Goal: Task Accomplishment & Management: Use online tool/utility

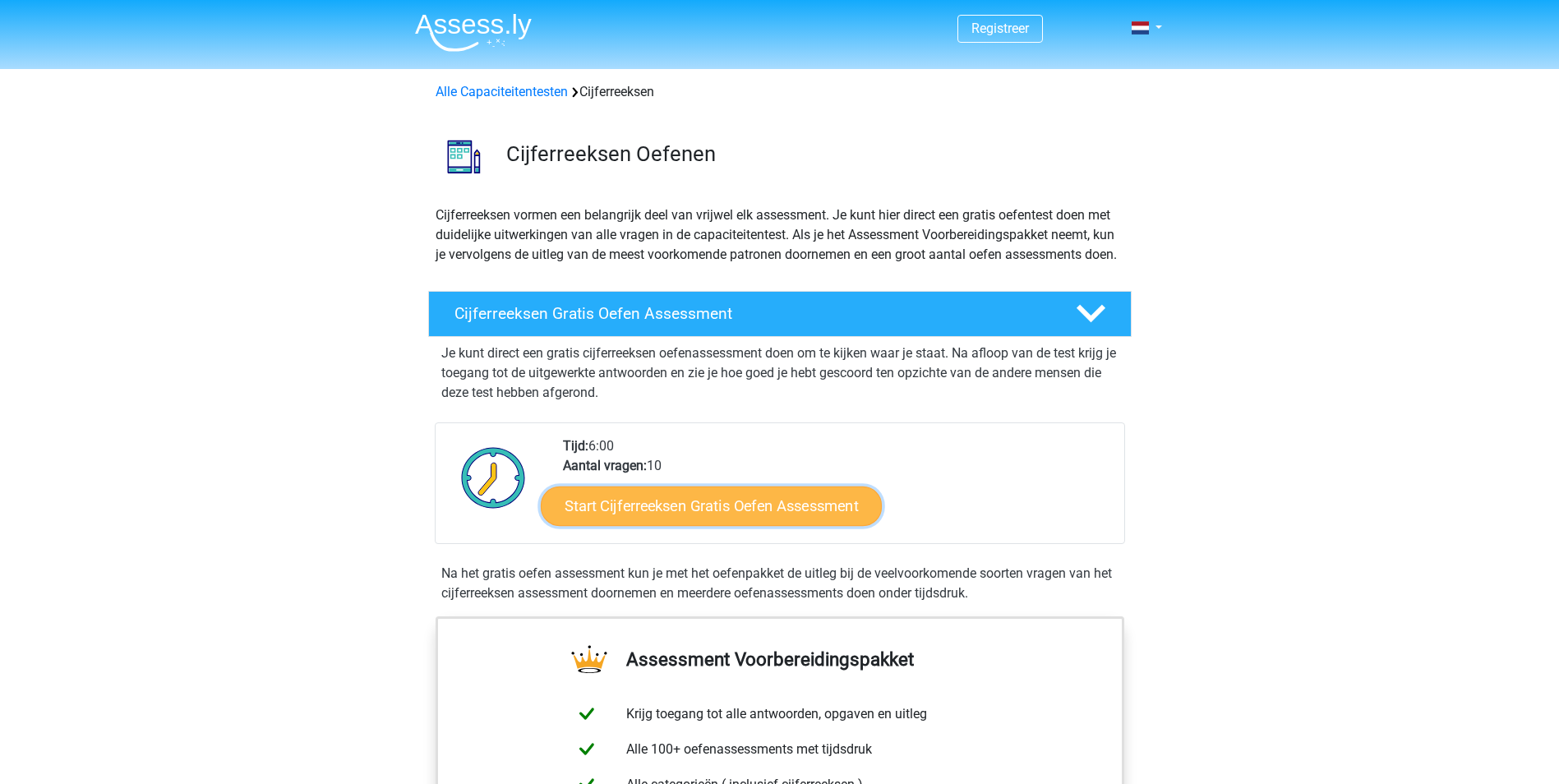
click at [742, 525] on link "Start Cijferreeksen Gratis Oefen Assessment" at bounding box center [711, 505] width 341 height 40
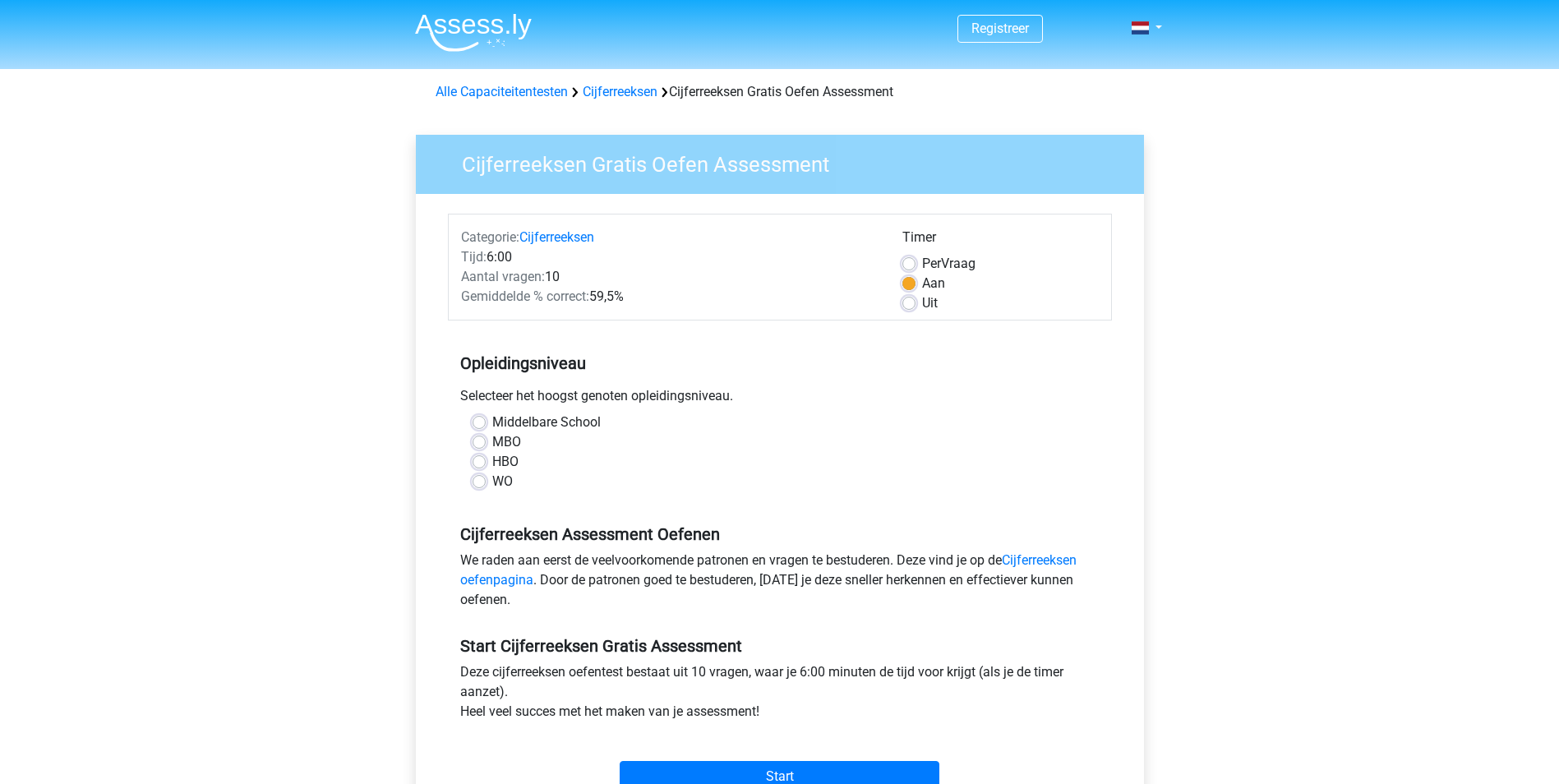
click at [492, 455] on label "HBO" at bounding box center [505, 461] width 26 height 20
click at [478, 455] on input "HBO" at bounding box center [479, 459] width 13 height 16
radio input "true"
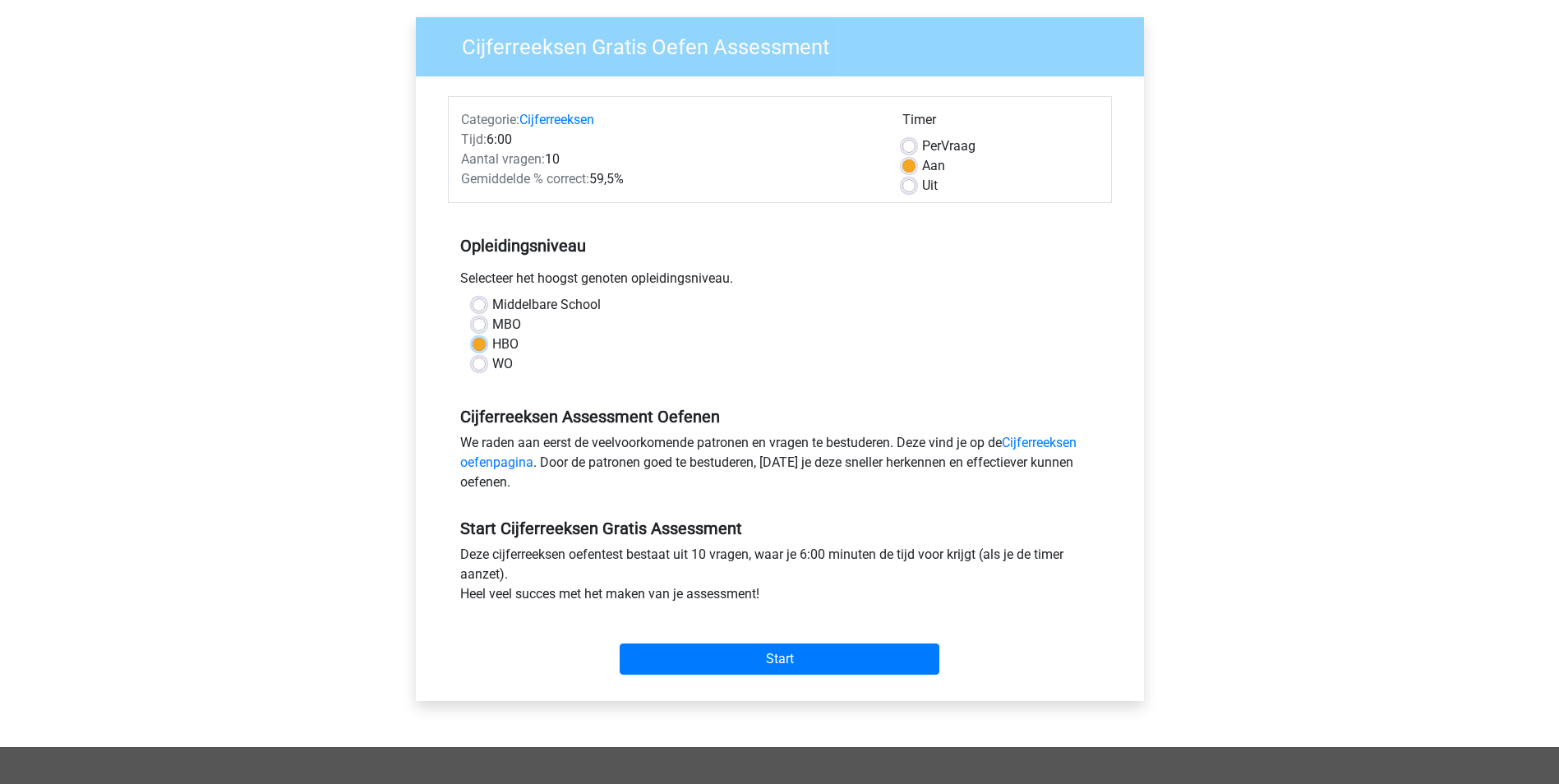
scroll to position [247, 0]
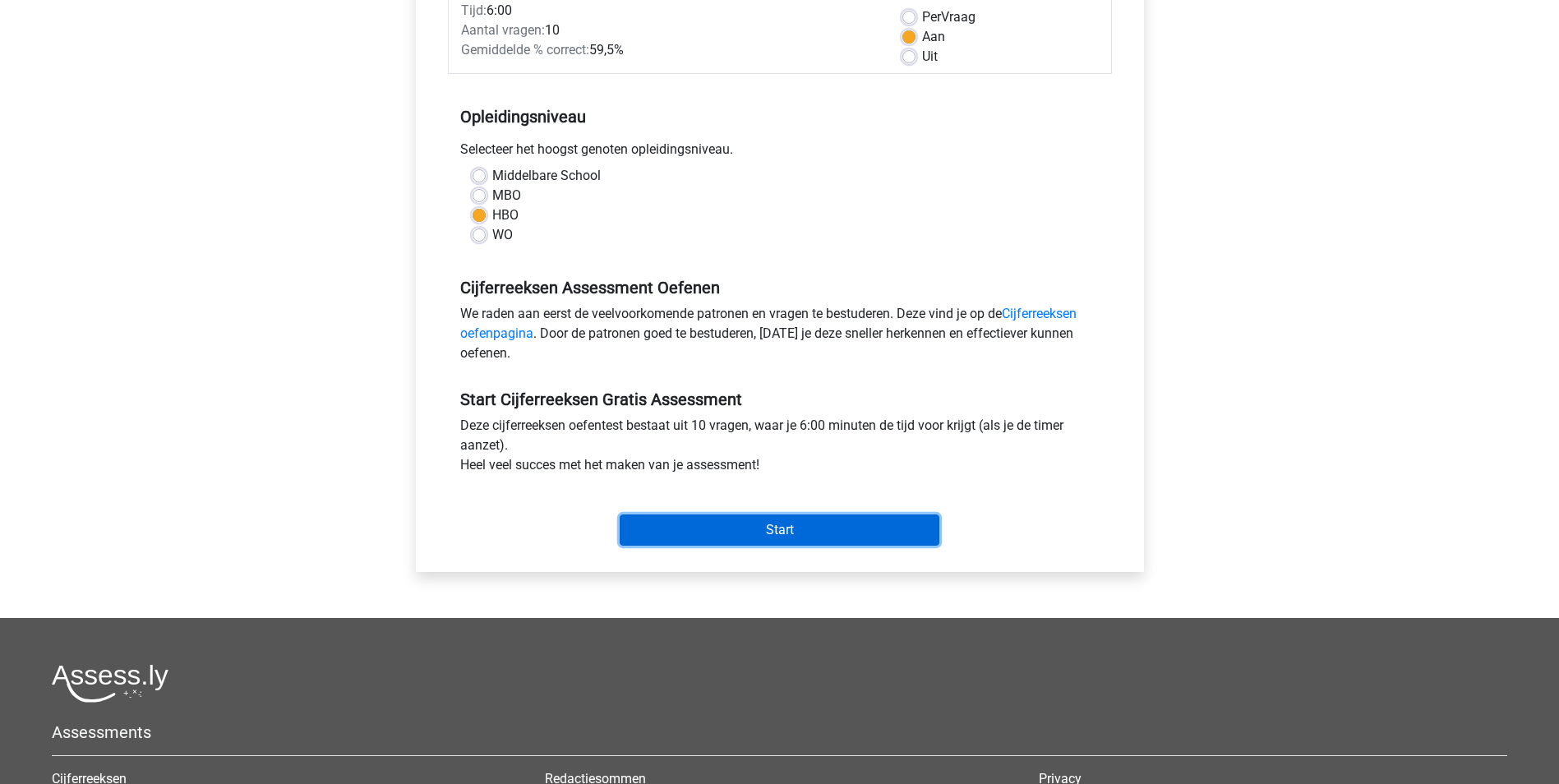
click at [818, 537] on input "Start" at bounding box center [780, 529] width 319 height 31
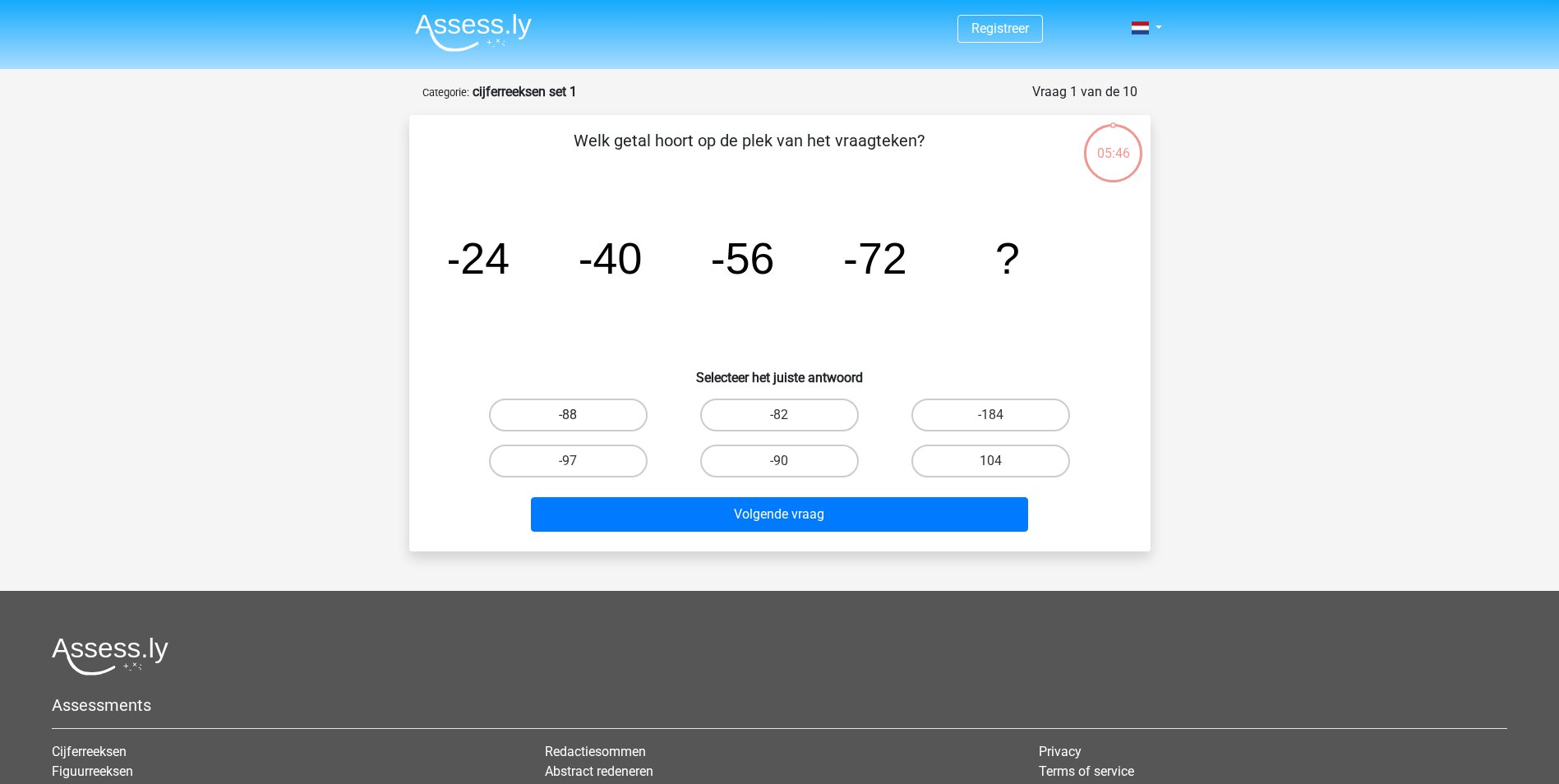
click at [576, 403] on label "-88" at bounding box center [568, 415] width 159 height 33
click at [576, 415] on input "-88" at bounding box center [573, 419] width 10 height 10
radio input "true"
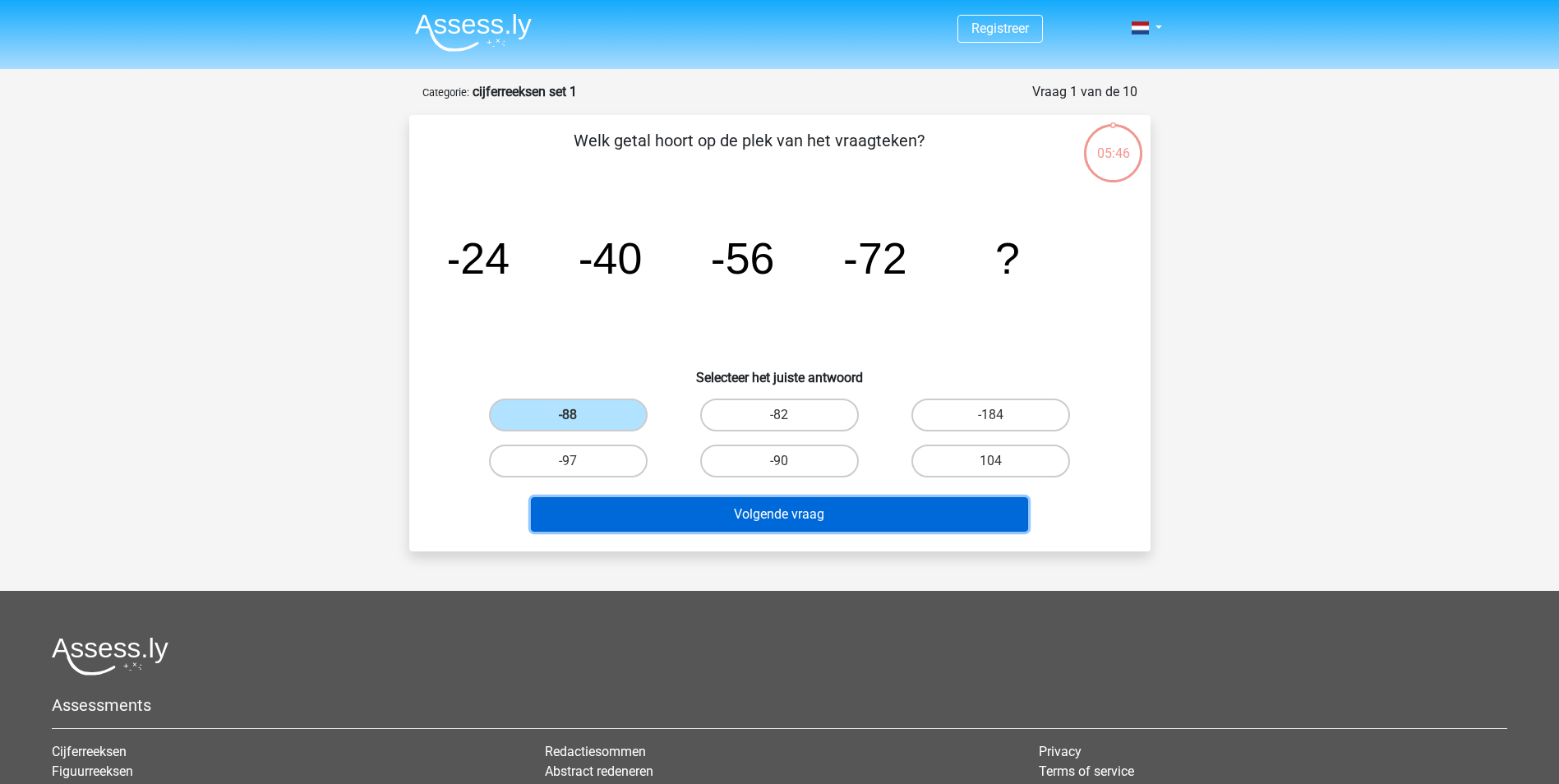
click at [828, 510] on button "Volgende vraag" at bounding box center [780, 514] width 497 height 35
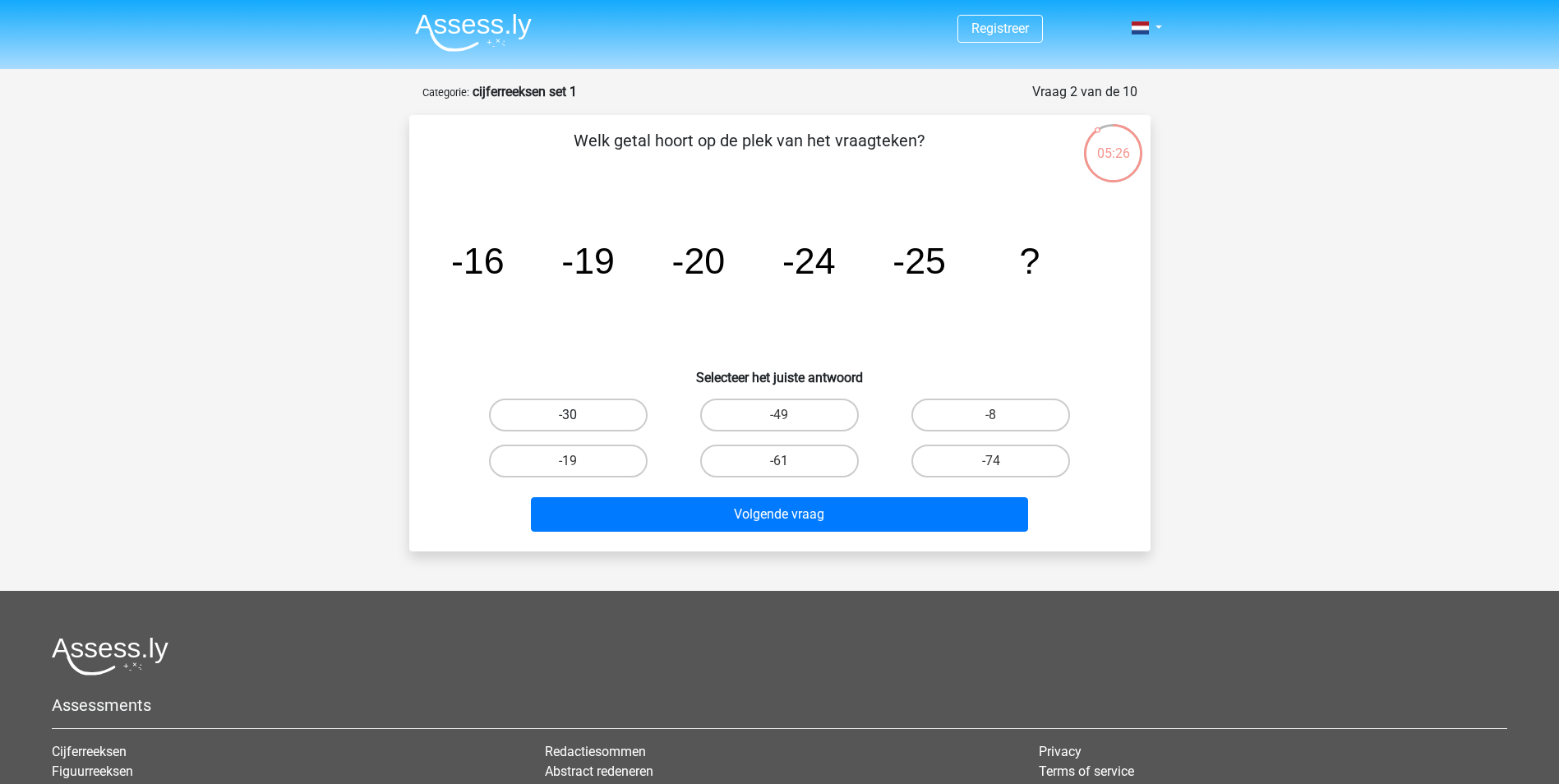
click at [607, 418] on label "-30" at bounding box center [568, 415] width 159 height 33
click at [578, 418] on input "-30" at bounding box center [573, 419] width 10 height 10
radio input "true"
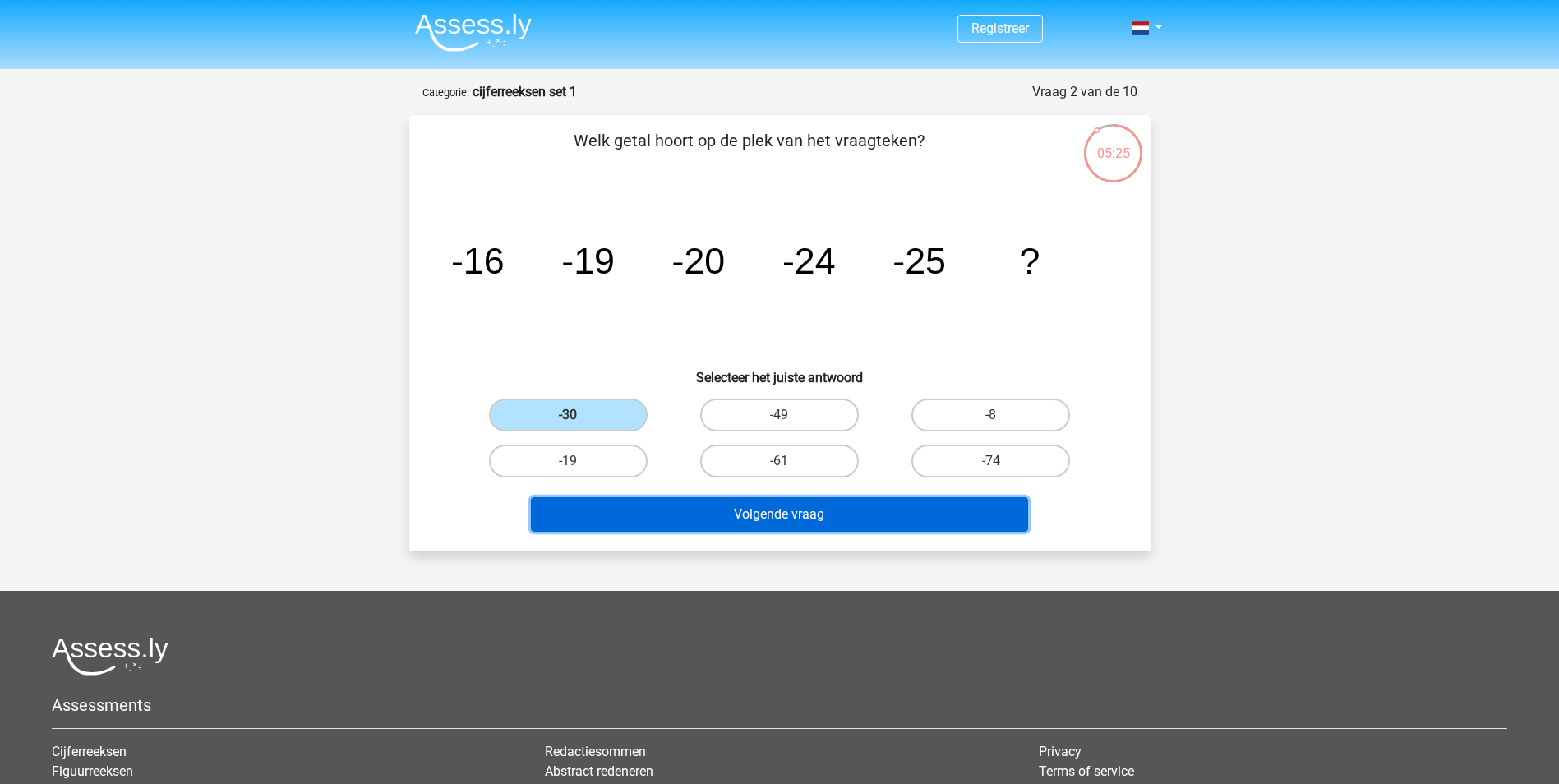
click at [784, 511] on button "Volgende vraag" at bounding box center [780, 514] width 497 height 35
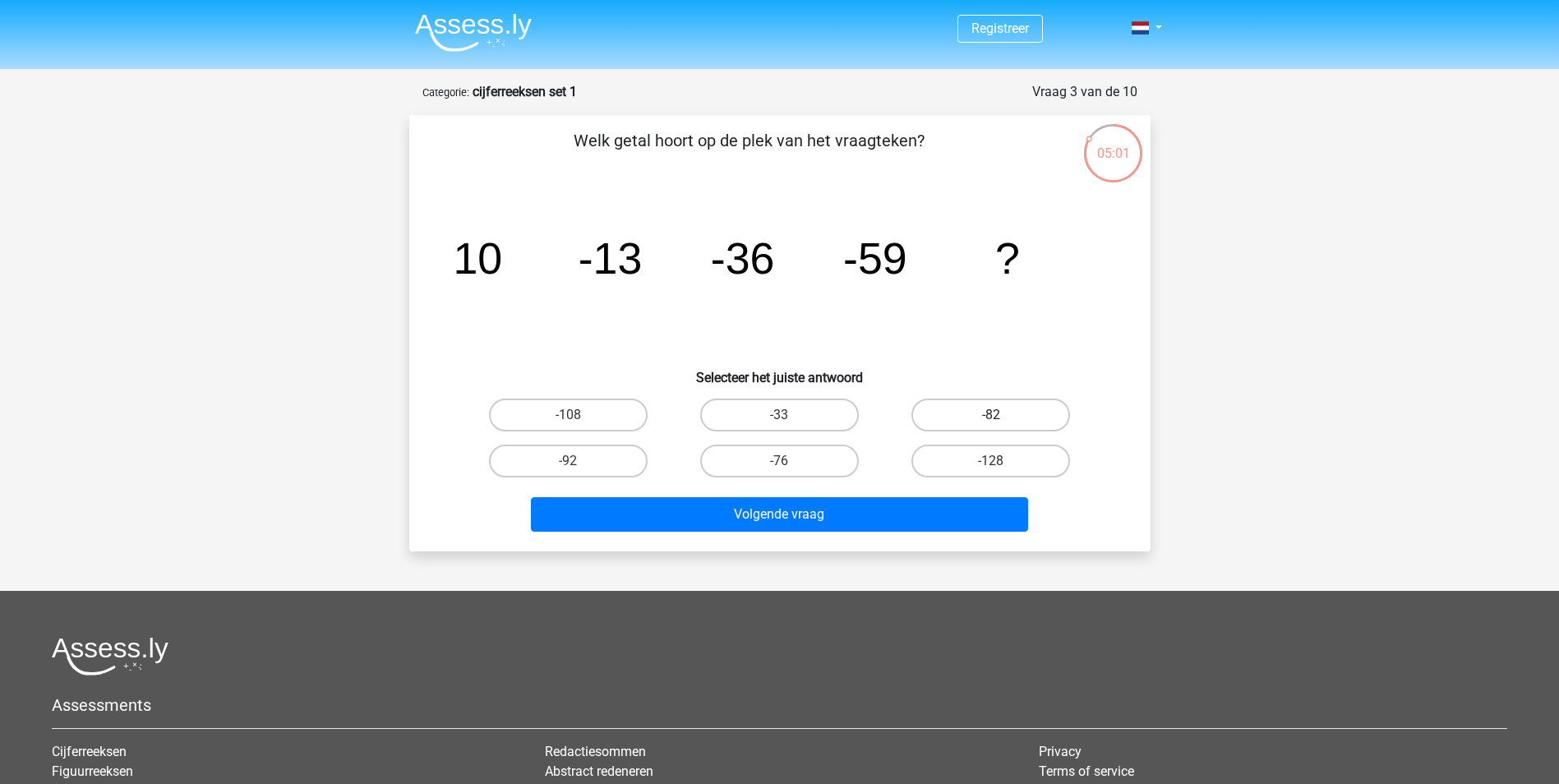
click at [971, 418] on label "-82" at bounding box center [990, 415] width 159 height 33
click at [991, 418] on input "-82" at bounding box center [996, 419] width 10 height 10
radio input "true"
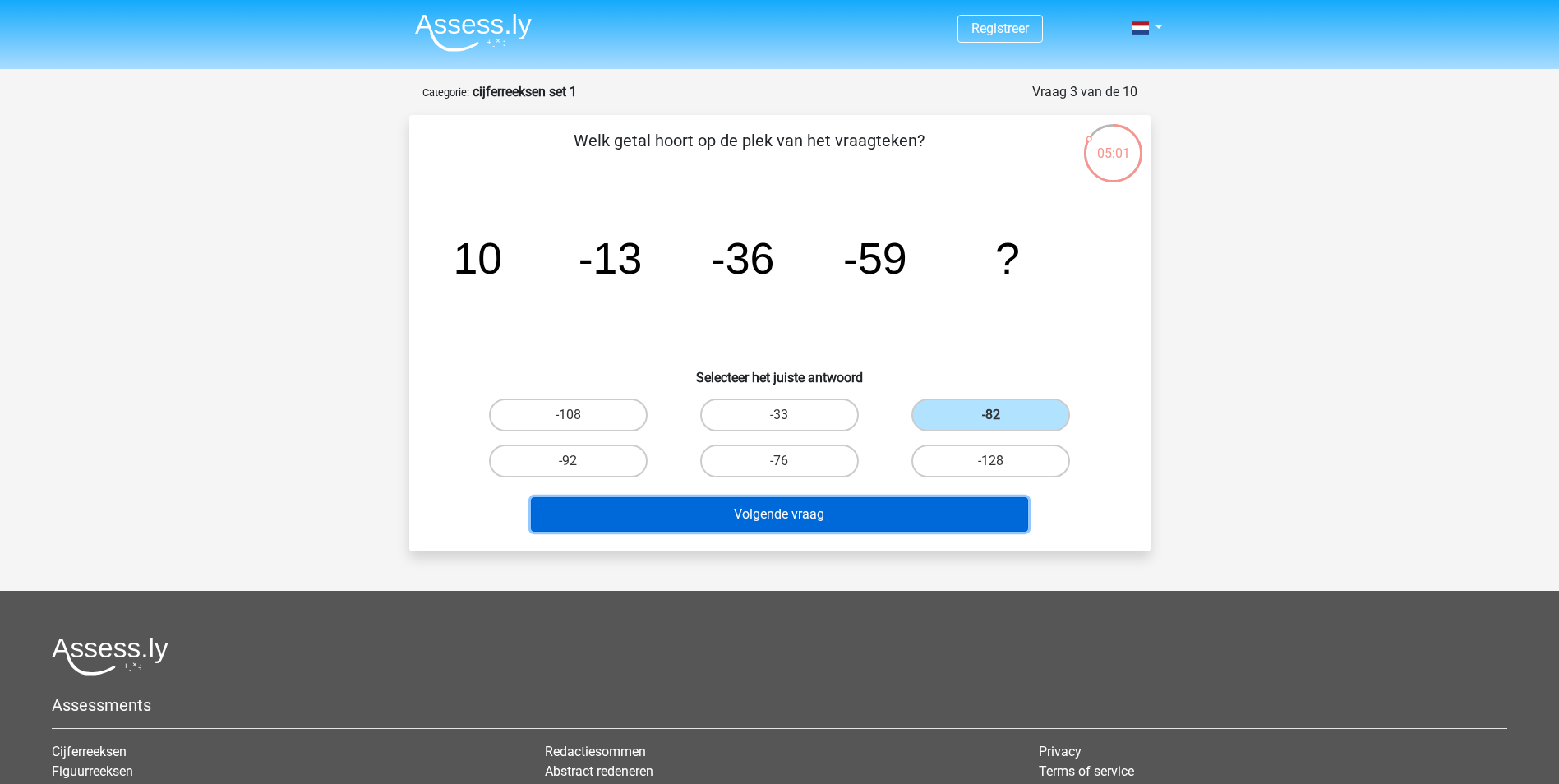
click at [874, 519] on button "Volgende vraag" at bounding box center [780, 514] width 497 height 35
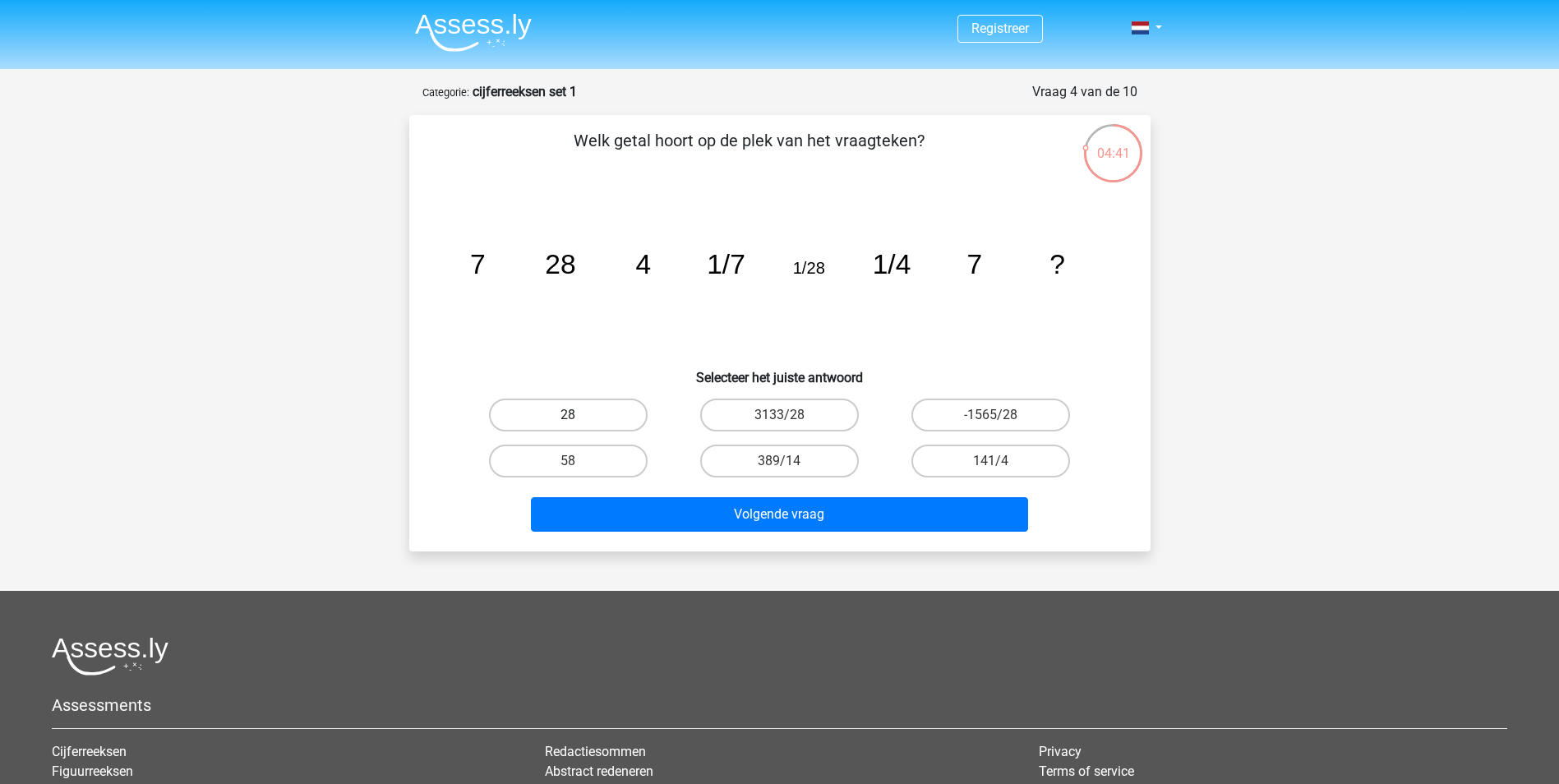
click at [607, 413] on label "28" at bounding box center [568, 415] width 159 height 33
click at [578, 415] on input "28" at bounding box center [573, 419] width 10 height 10
radio input "true"
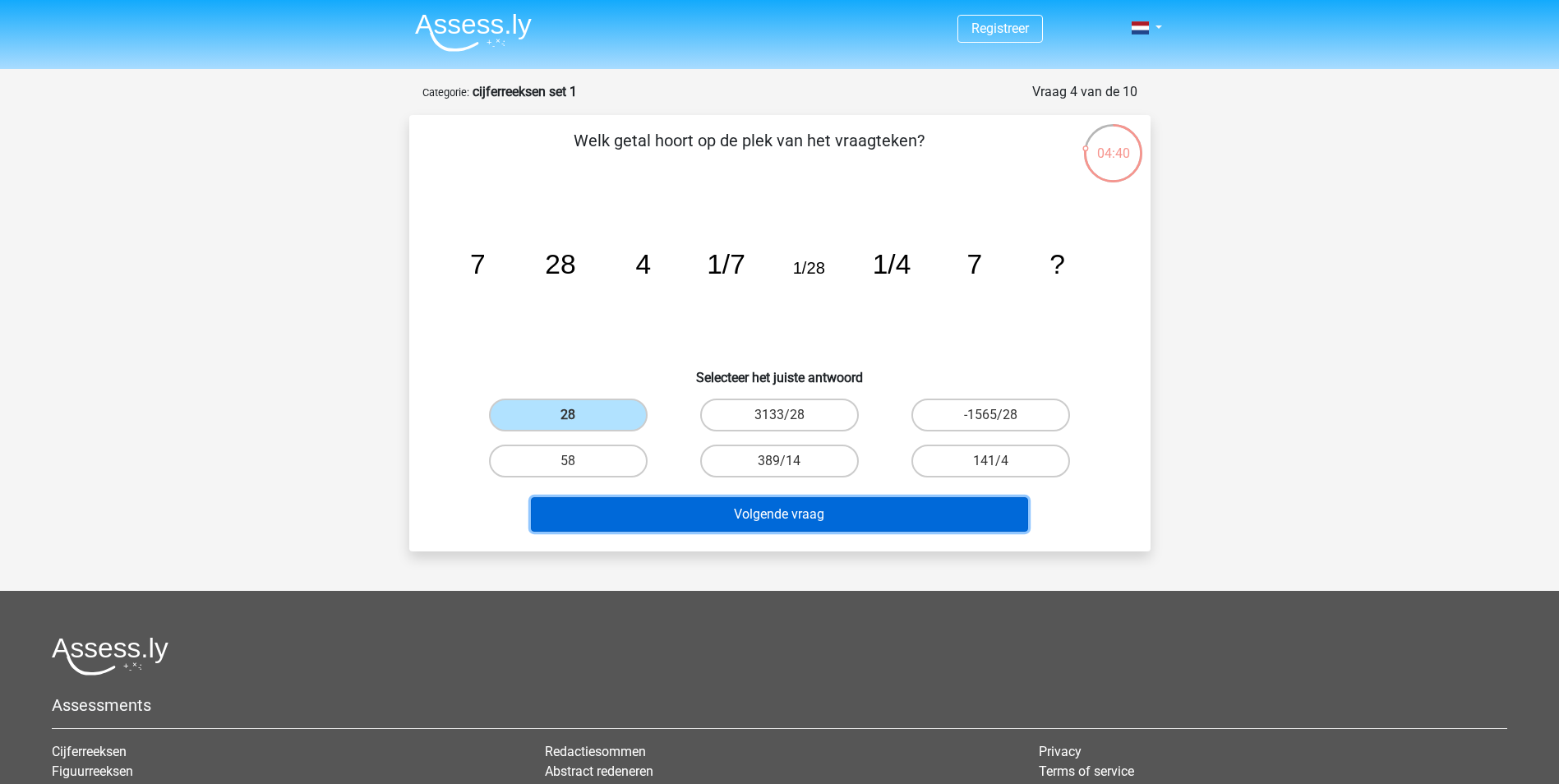
click at [813, 509] on button "Volgende vraag" at bounding box center [780, 514] width 497 height 35
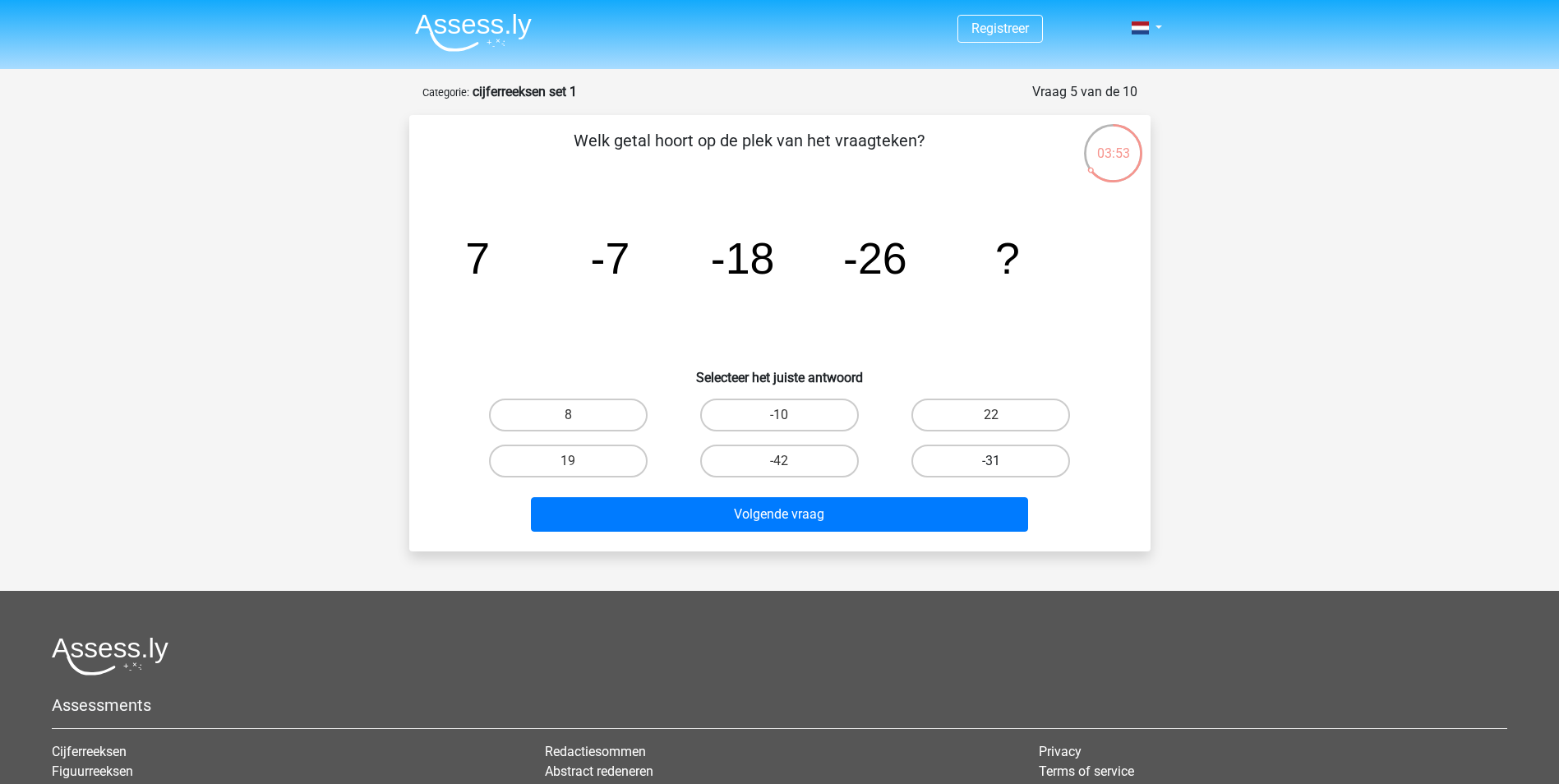
click at [959, 464] on label "-31" at bounding box center [990, 460] width 159 height 33
click at [991, 464] on input "-31" at bounding box center [996, 466] width 10 height 10
radio input "true"
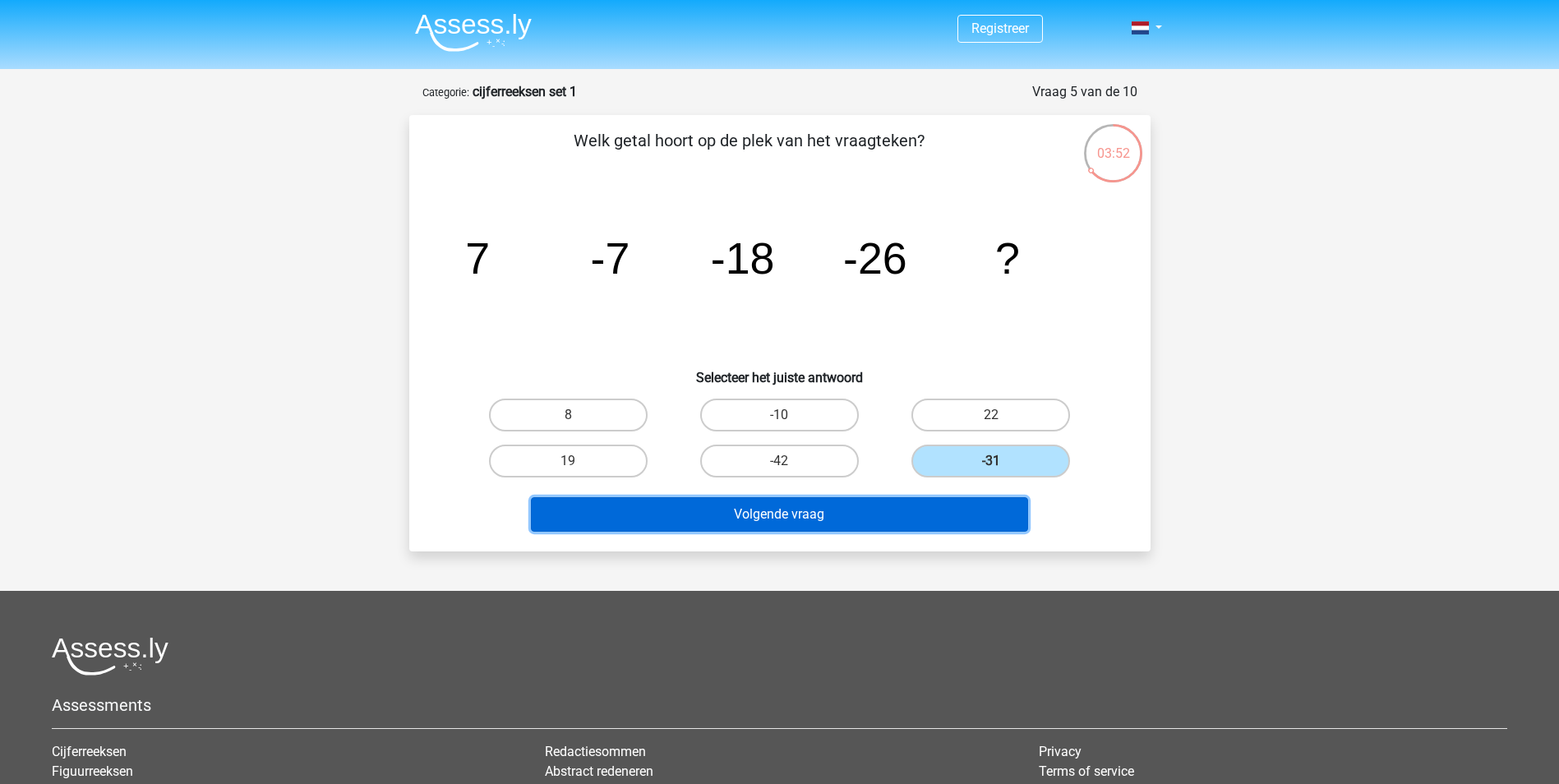
click at [930, 516] on button "Volgende vraag" at bounding box center [780, 514] width 497 height 35
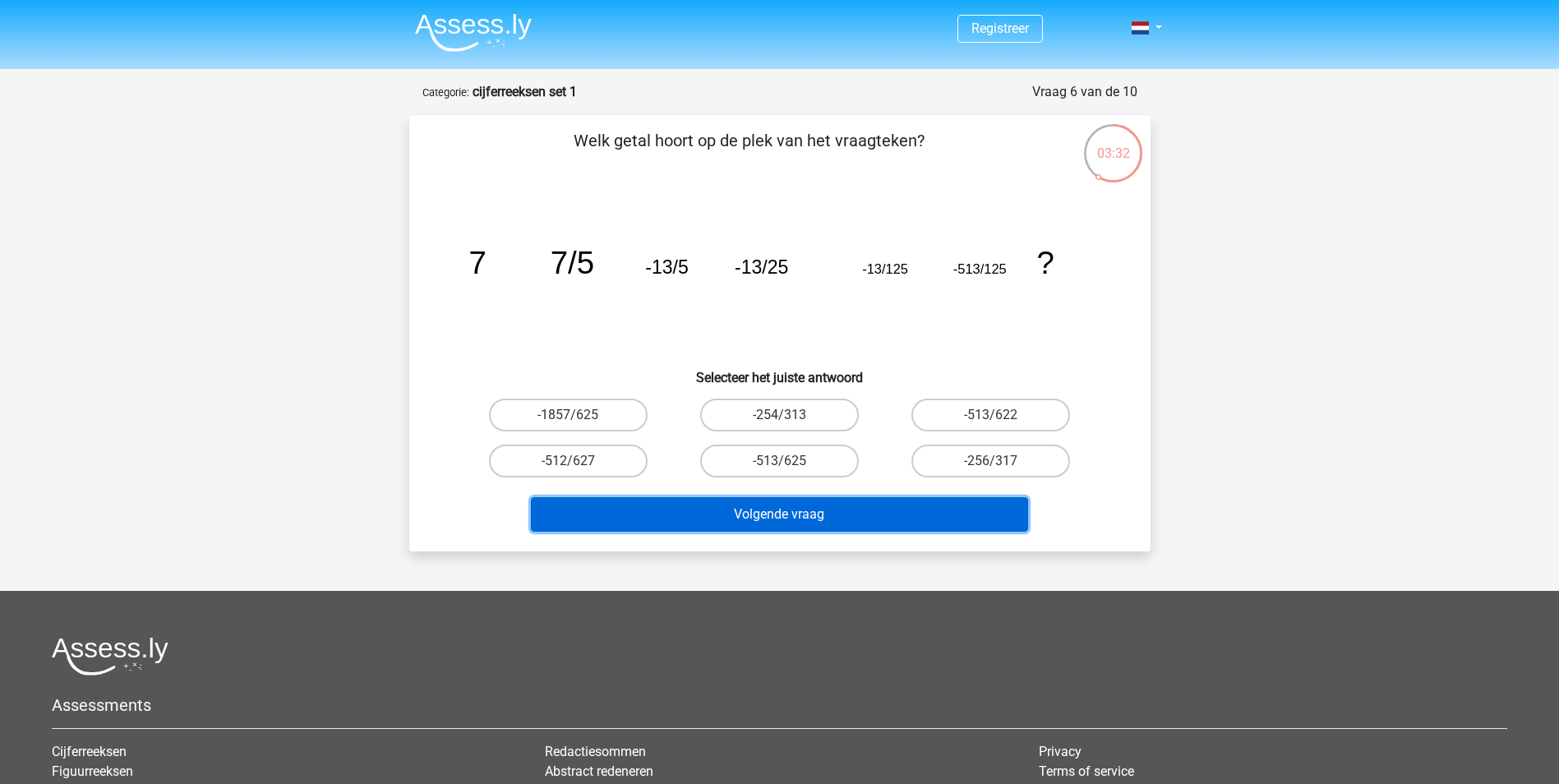
click at [813, 518] on button "Volgende vraag" at bounding box center [780, 514] width 497 height 35
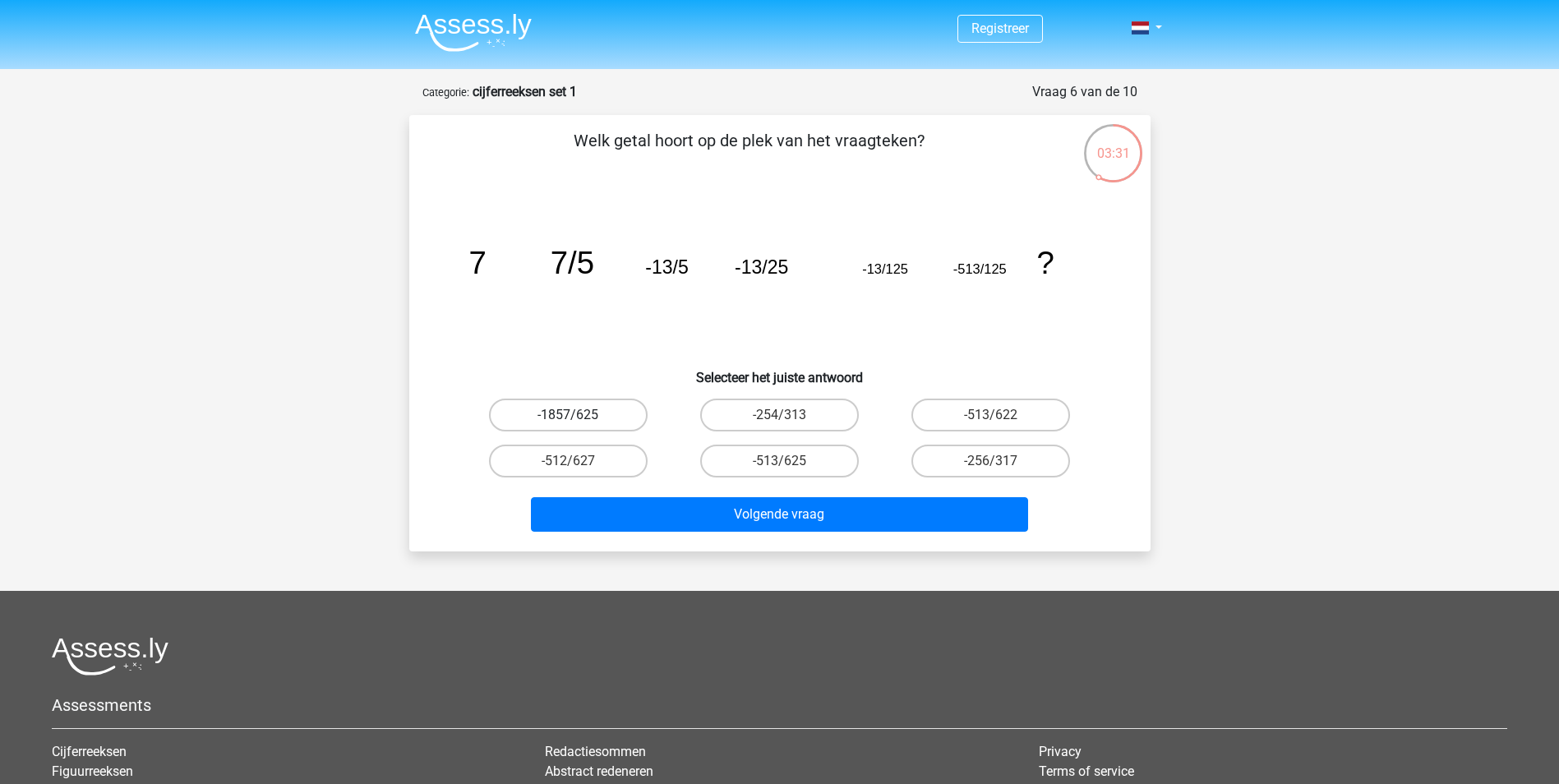
click at [609, 413] on label "-1857/625" at bounding box center [568, 415] width 159 height 33
click at [578, 415] on input "-1857/625" at bounding box center [573, 419] width 10 height 10
radio input "true"
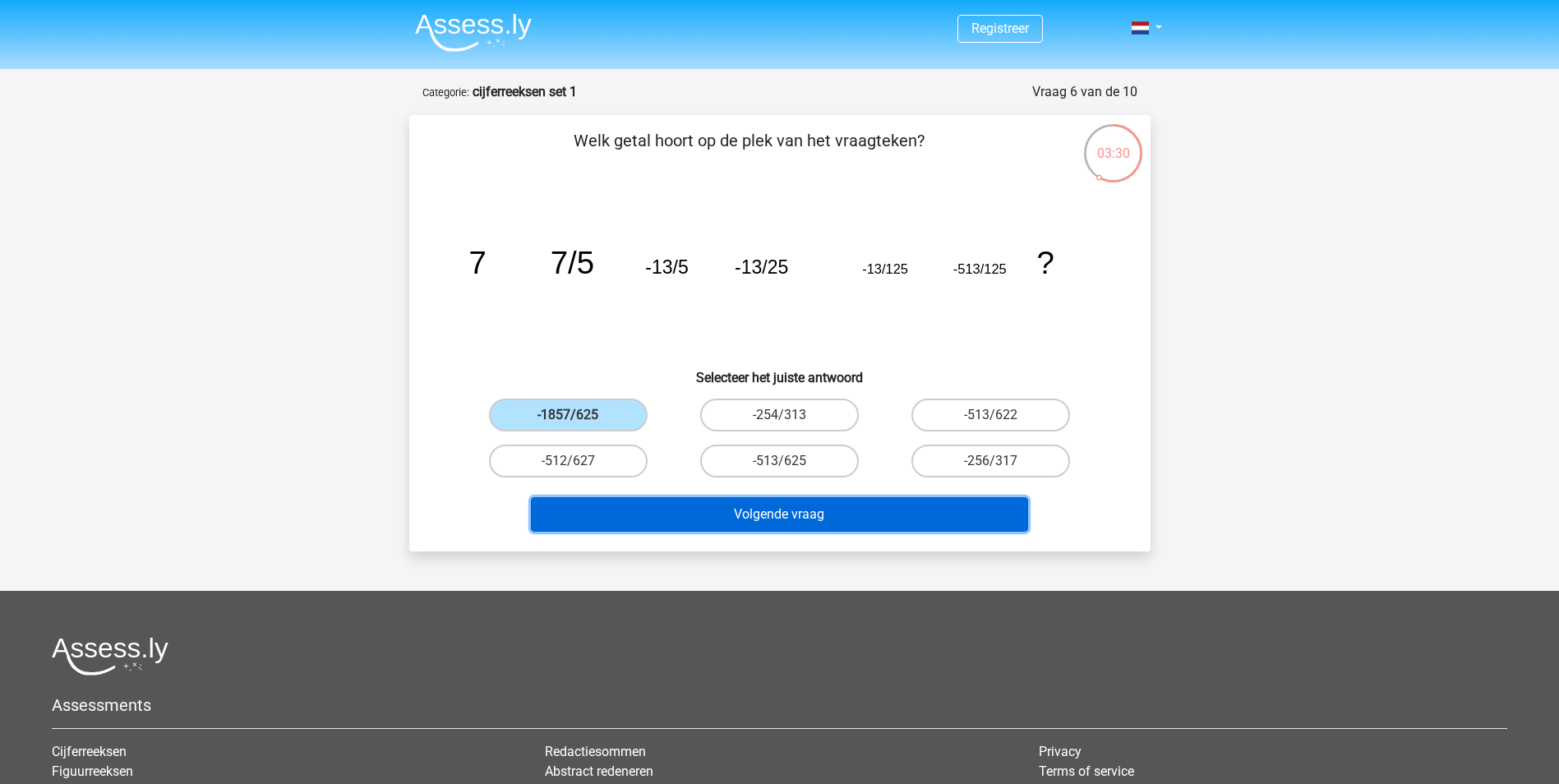
click at [753, 526] on button "Volgende vraag" at bounding box center [780, 514] width 497 height 35
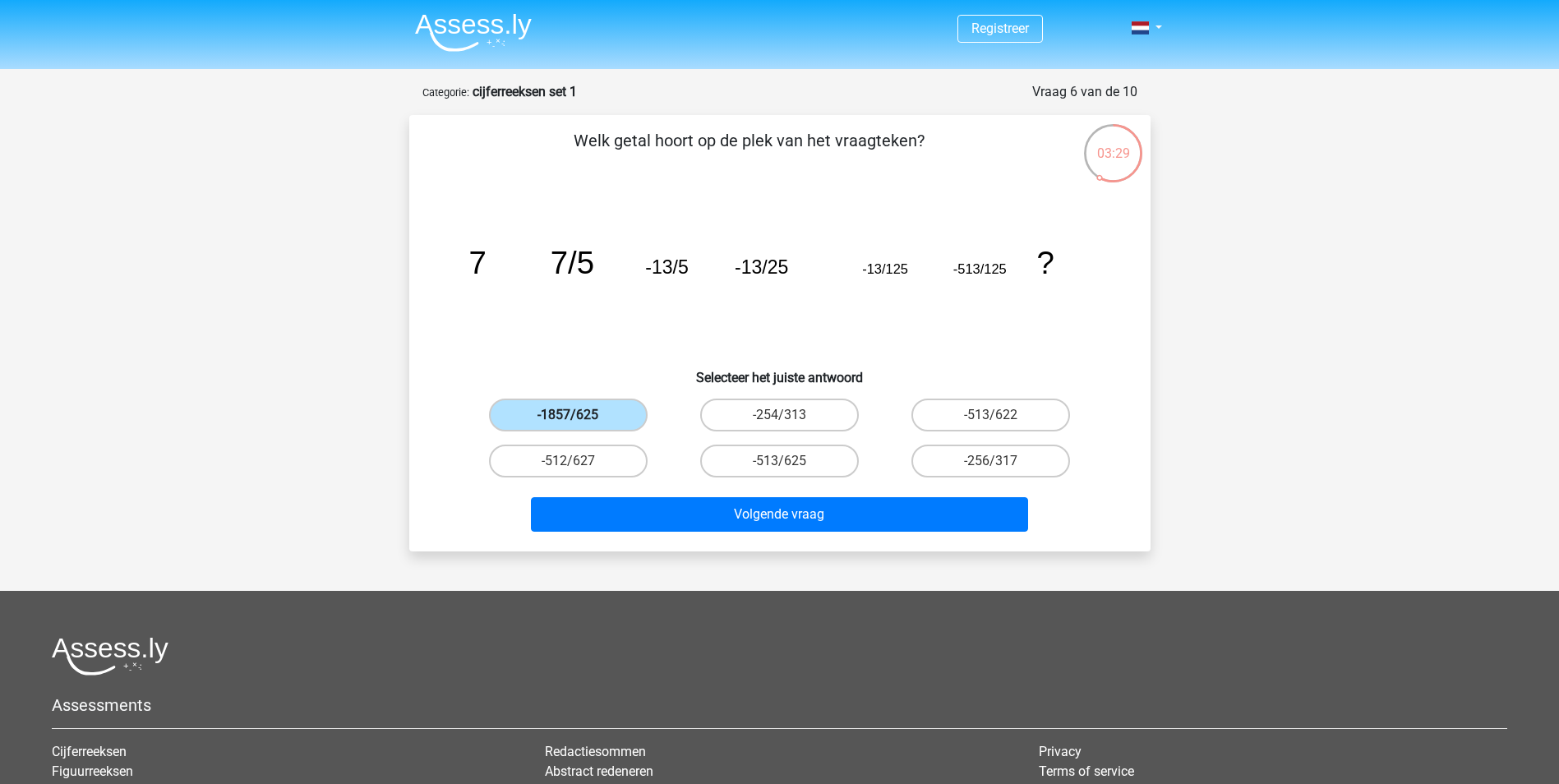
click at [608, 413] on label "-1857/625" at bounding box center [568, 415] width 159 height 33
click at [578, 415] on input "-1857/625" at bounding box center [573, 419] width 10 height 10
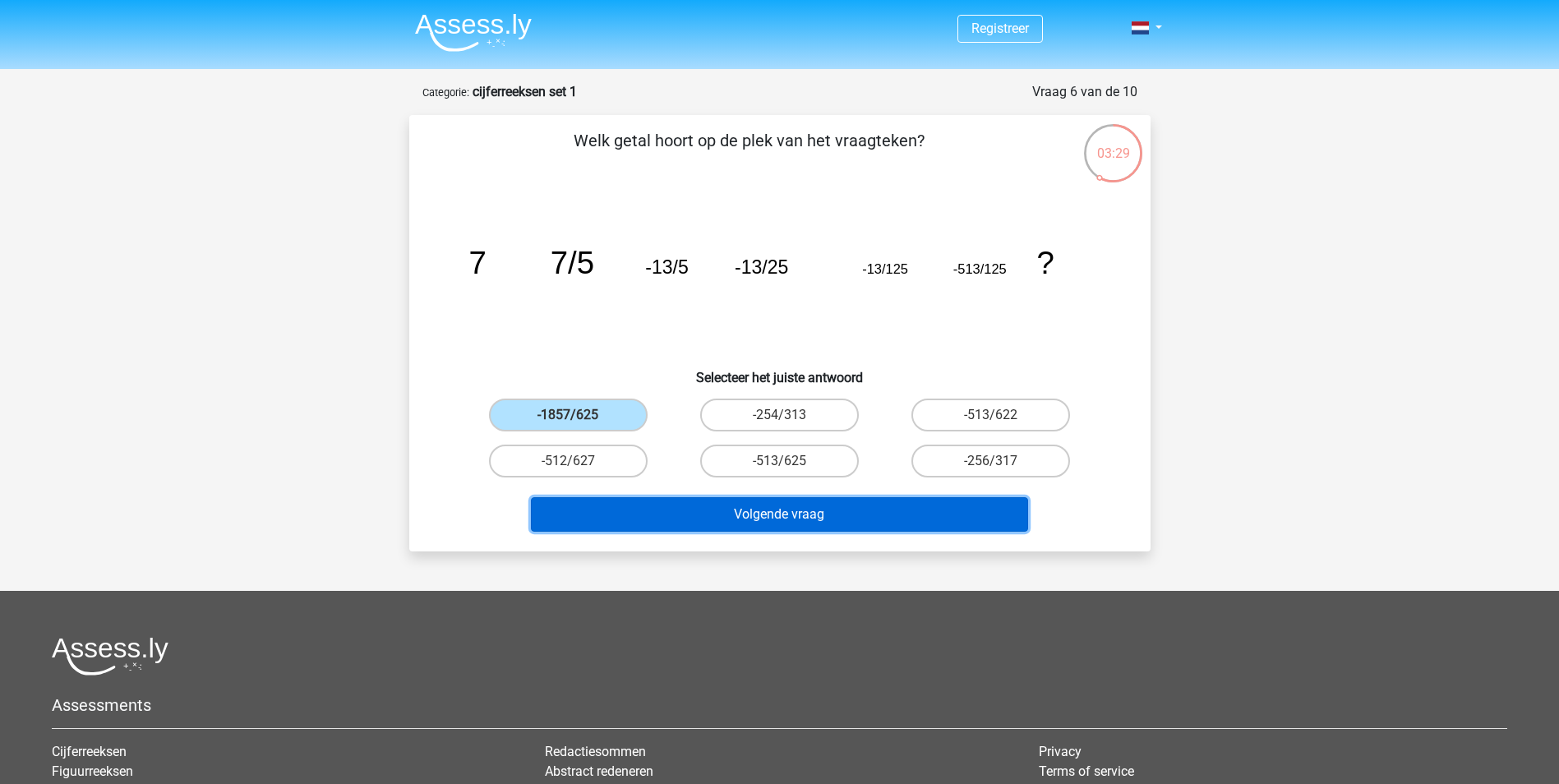
click at [690, 519] on button "Volgende vraag" at bounding box center [780, 514] width 497 height 35
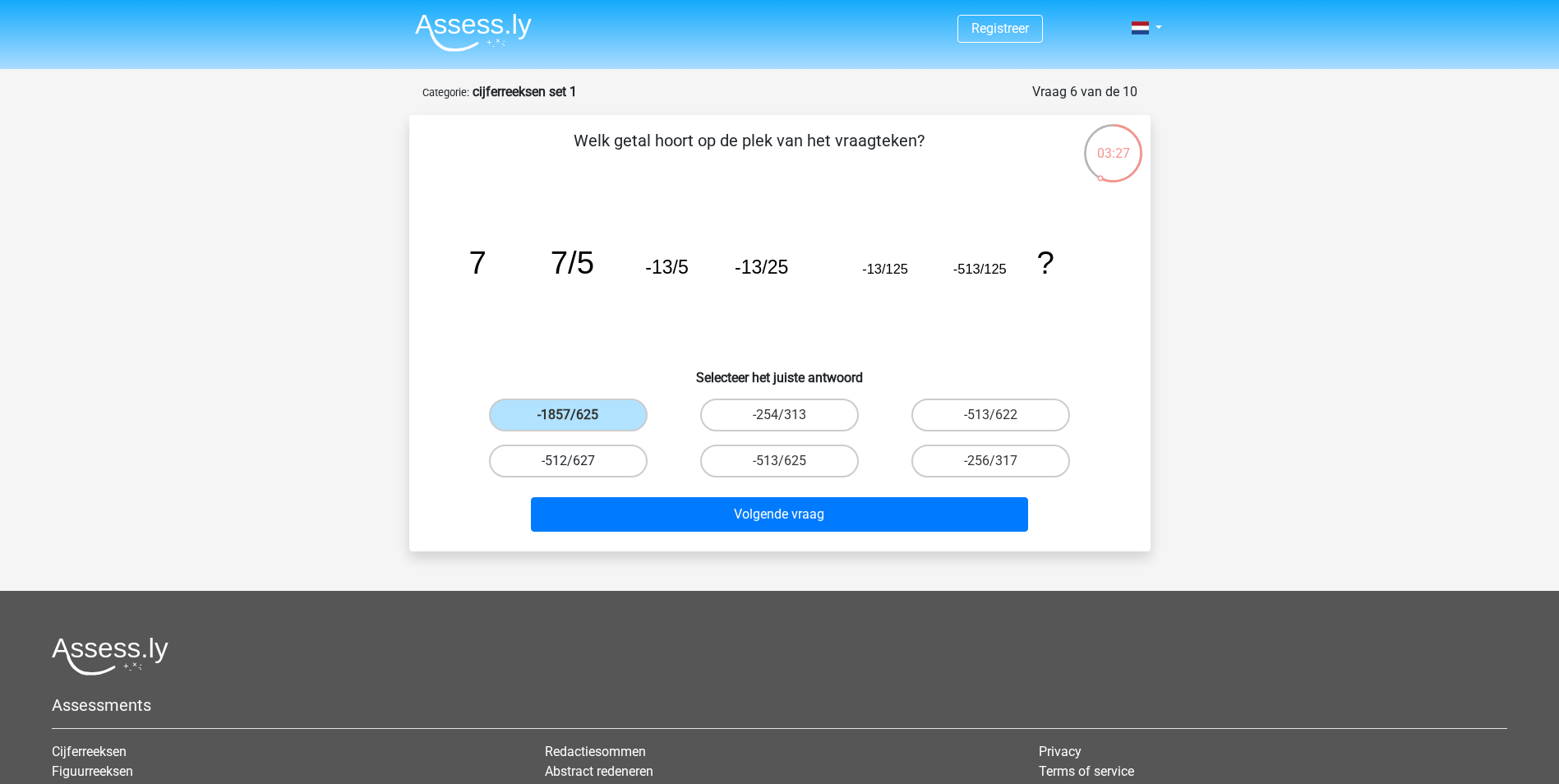
click at [552, 450] on label "-512/627" at bounding box center [568, 460] width 159 height 33
click at [568, 461] on input "-512/627" at bounding box center [573, 466] width 10 height 10
radio input "true"
click at [595, 467] on label "-512/627" at bounding box center [568, 460] width 159 height 33
click at [578, 467] on input "-512/627" at bounding box center [573, 466] width 10 height 10
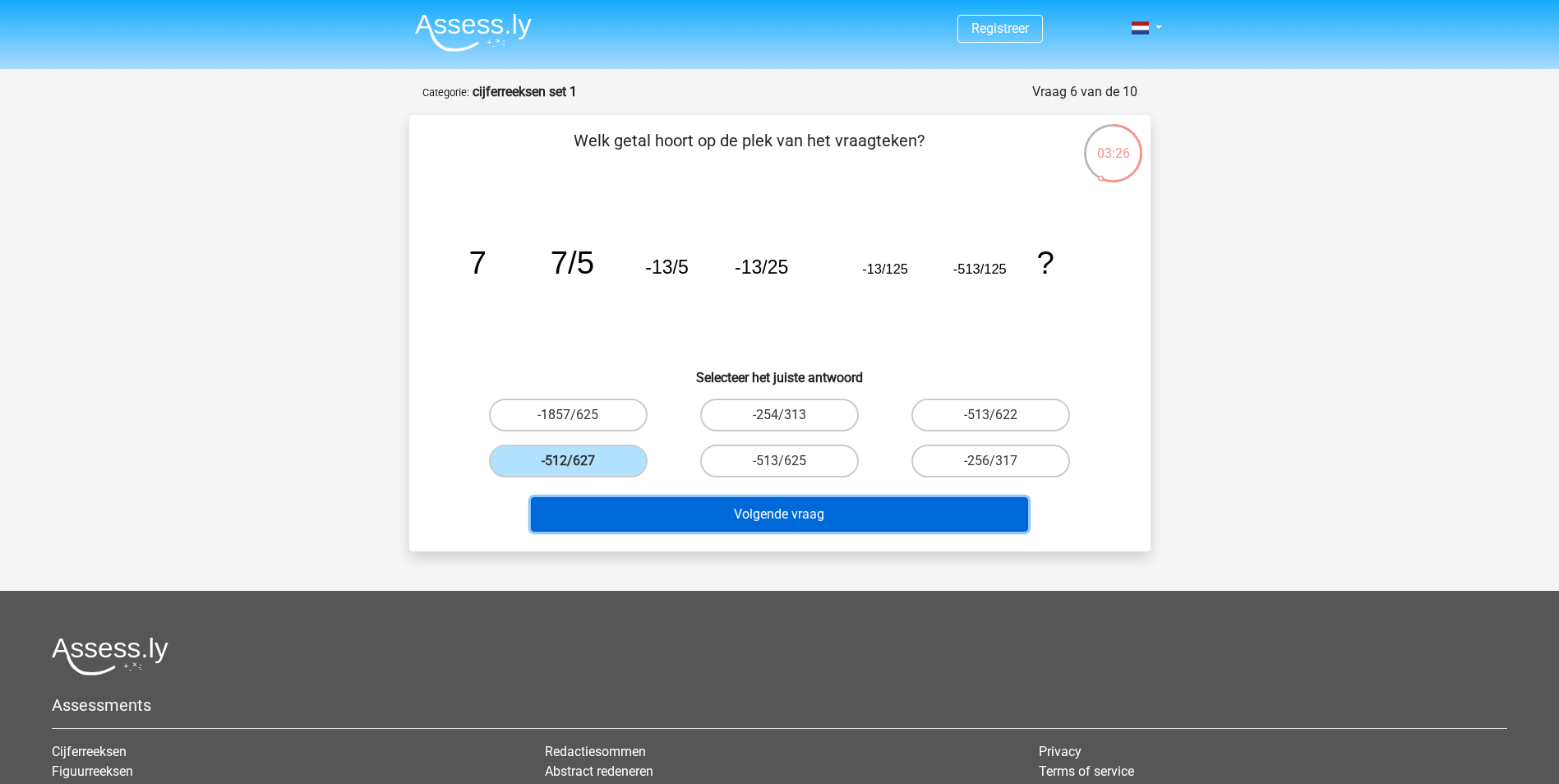
click at [764, 521] on button "Volgende vraag" at bounding box center [780, 514] width 497 height 35
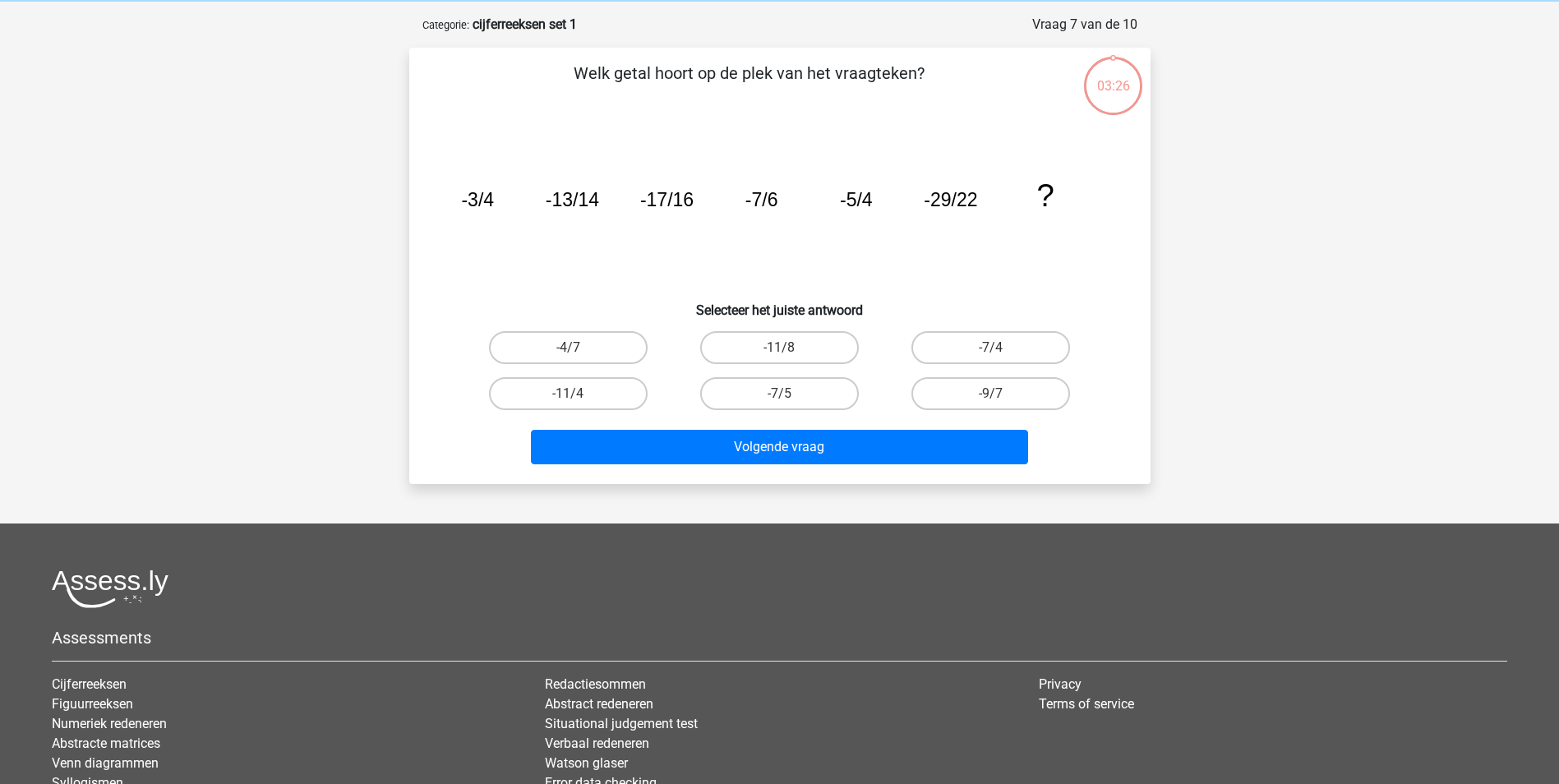
scroll to position [82, 0]
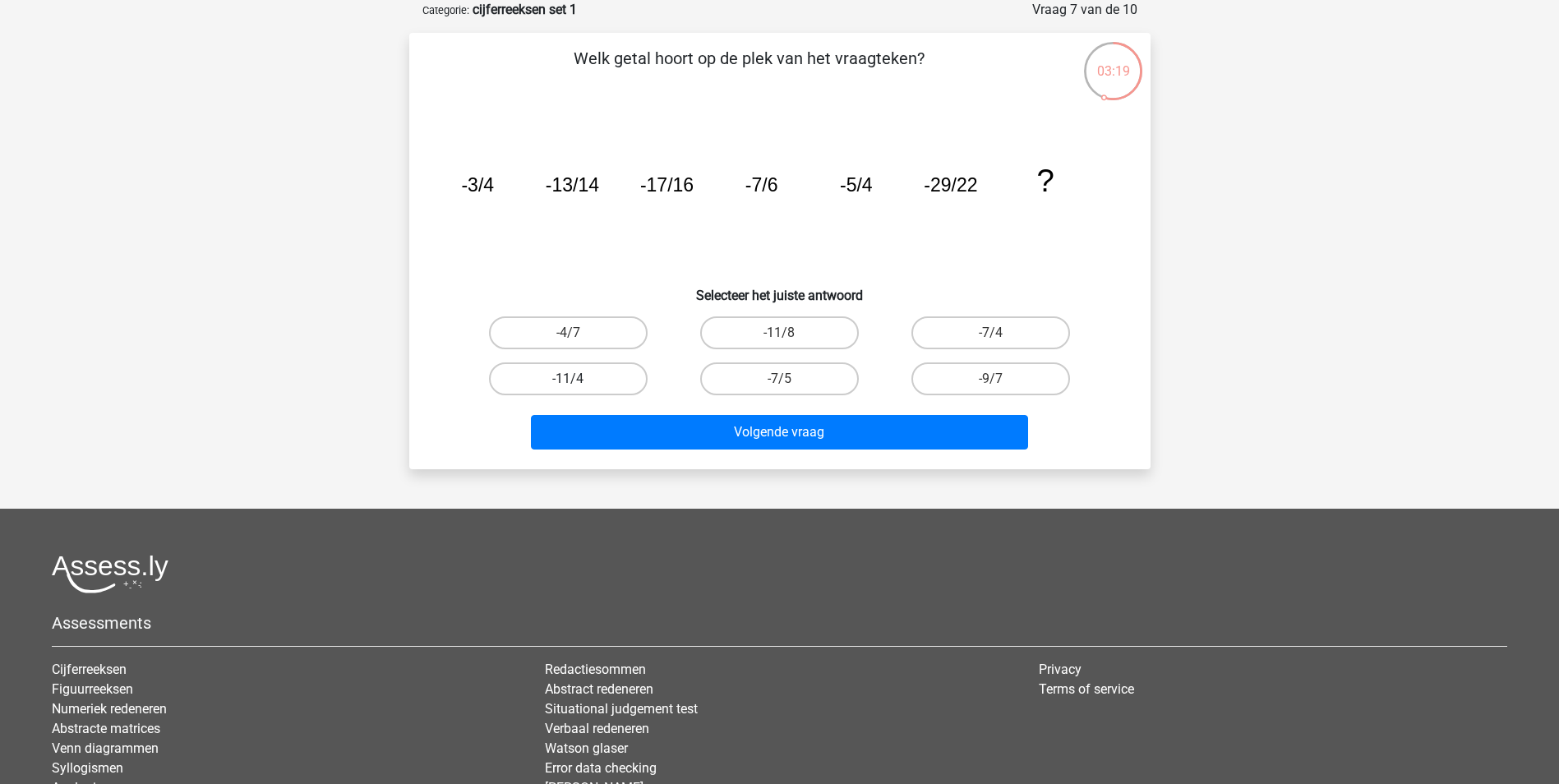
click at [582, 375] on label "-11/4" at bounding box center [568, 379] width 159 height 33
click at [578, 379] on input "-11/4" at bounding box center [573, 383] width 10 height 10
radio input "true"
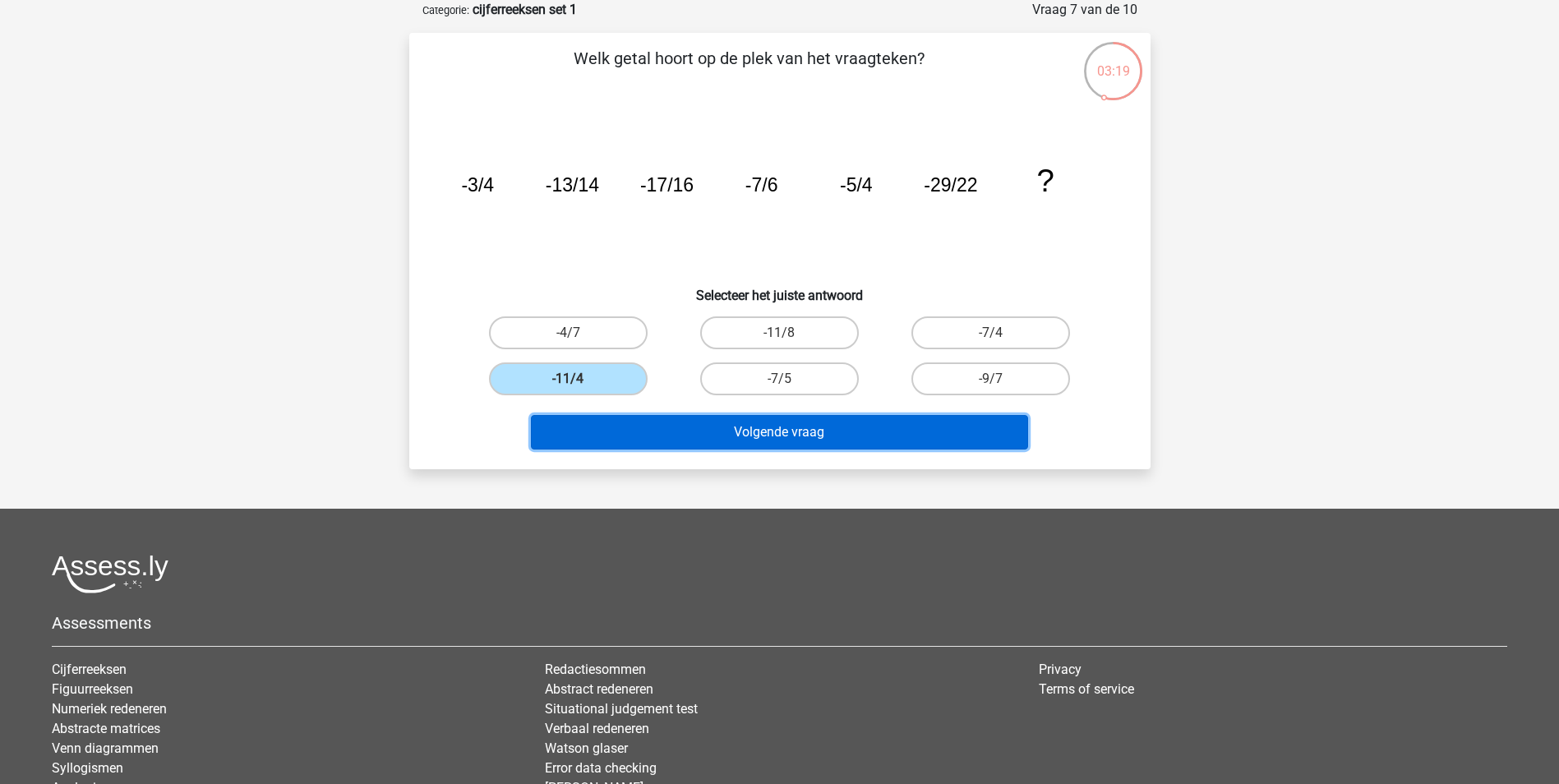
click at [720, 429] on button "Volgende vraag" at bounding box center [780, 432] width 497 height 35
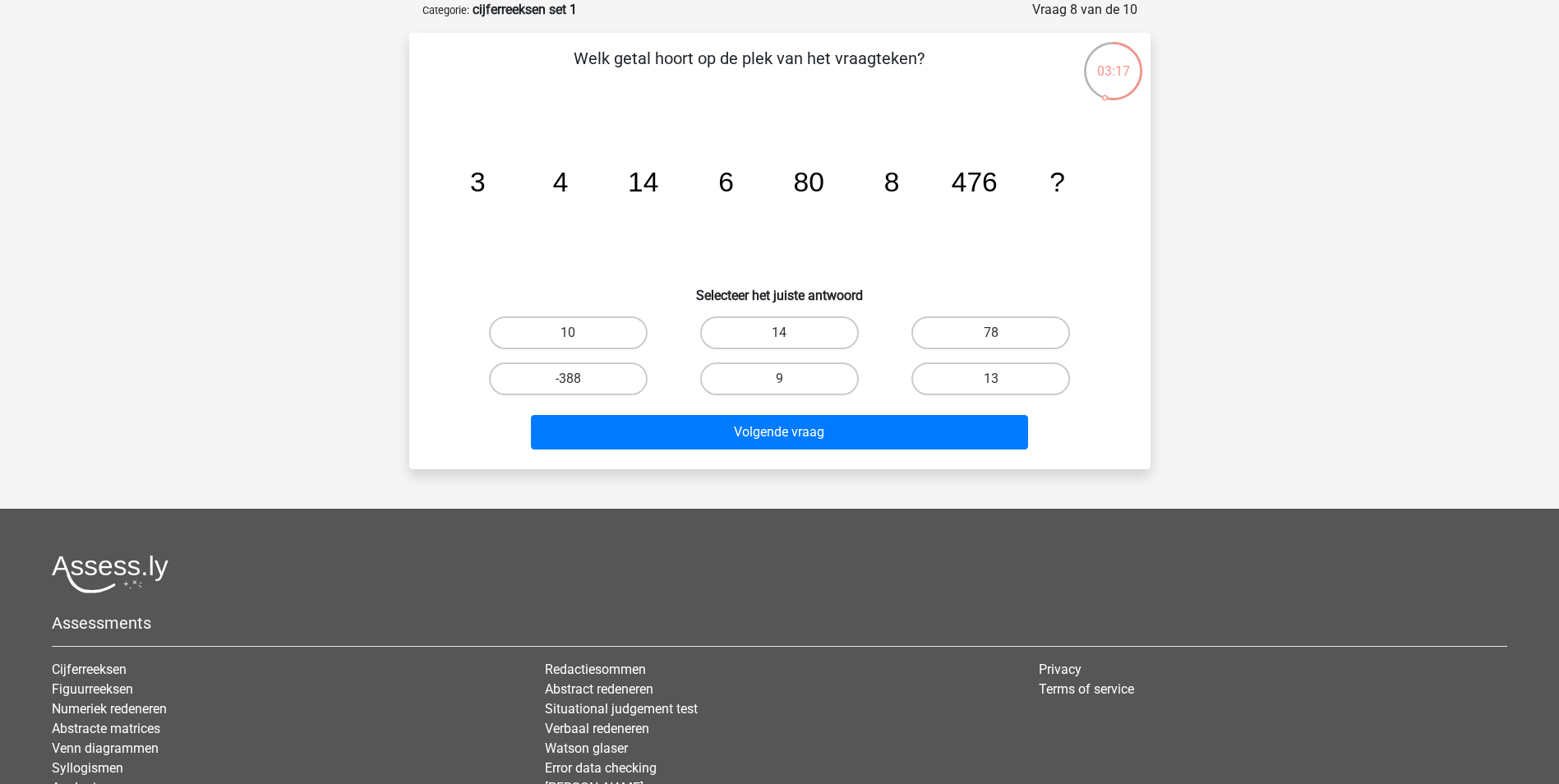
scroll to position [0, 0]
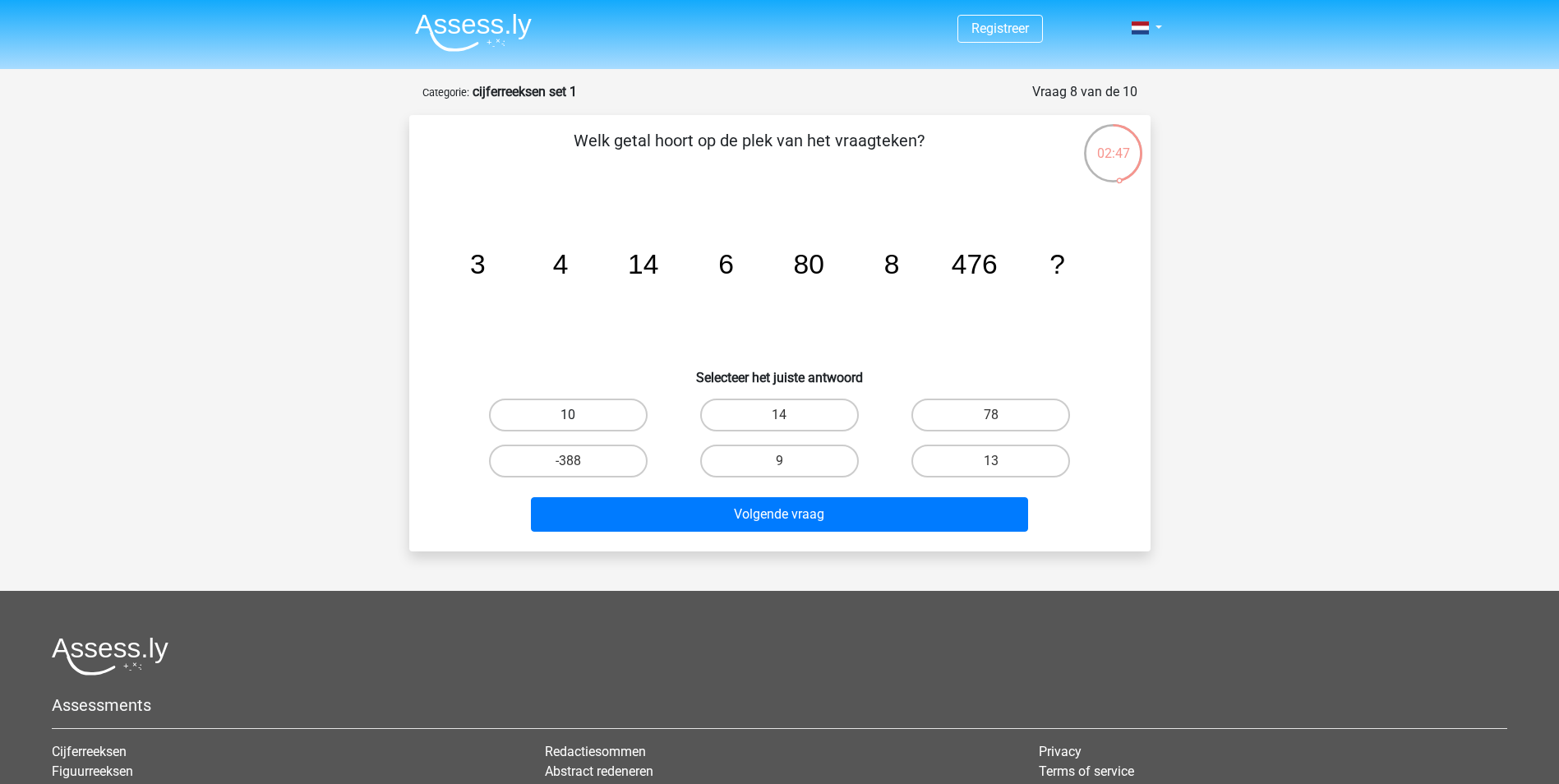
click at [575, 401] on label "10" at bounding box center [568, 415] width 159 height 33
click at [575, 415] on input "10" at bounding box center [573, 419] width 10 height 10
radio input "true"
click at [649, 537] on div "Volgende vraag" at bounding box center [780, 517] width 634 height 41
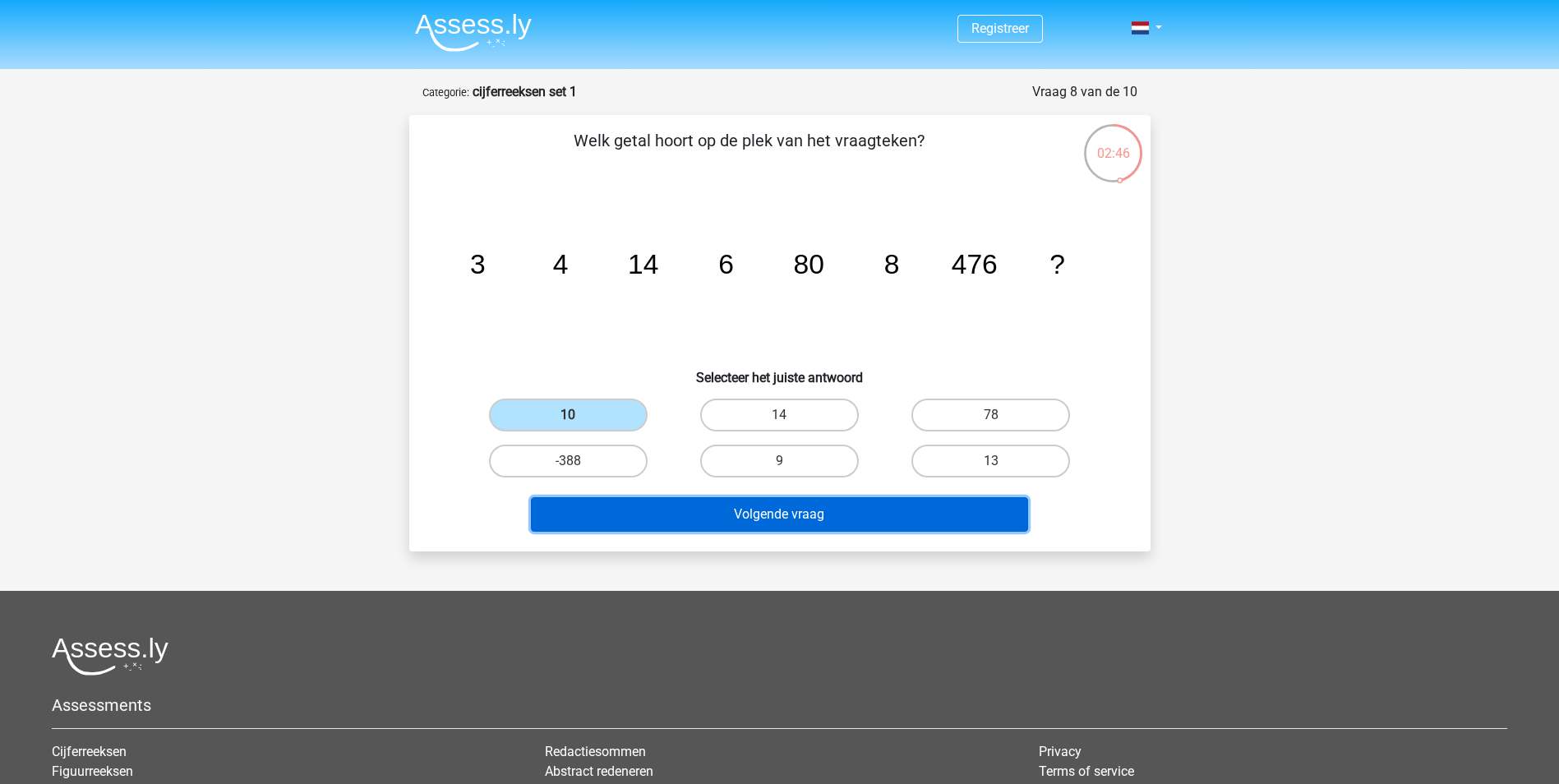
click at [654, 520] on button "Volgende vraag" at bounding box center [780, 514] width 497 height 35
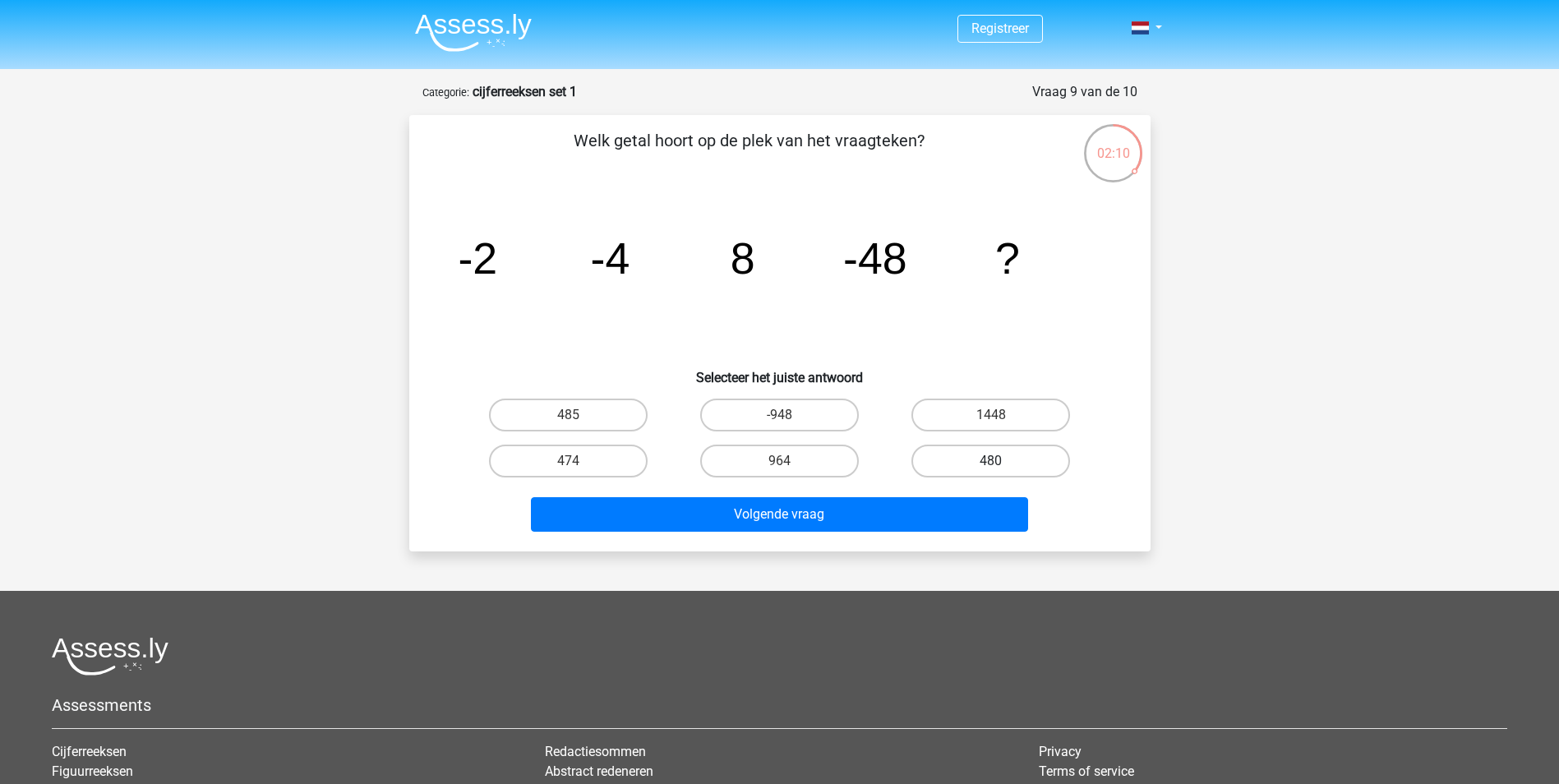
click at [923, 467] on label "480" at bounding box center [990, 460] width 159 height 33
click at [991, 467] on input "480" at bounding box center [996, 466] width 10 height 10
radio input "true"
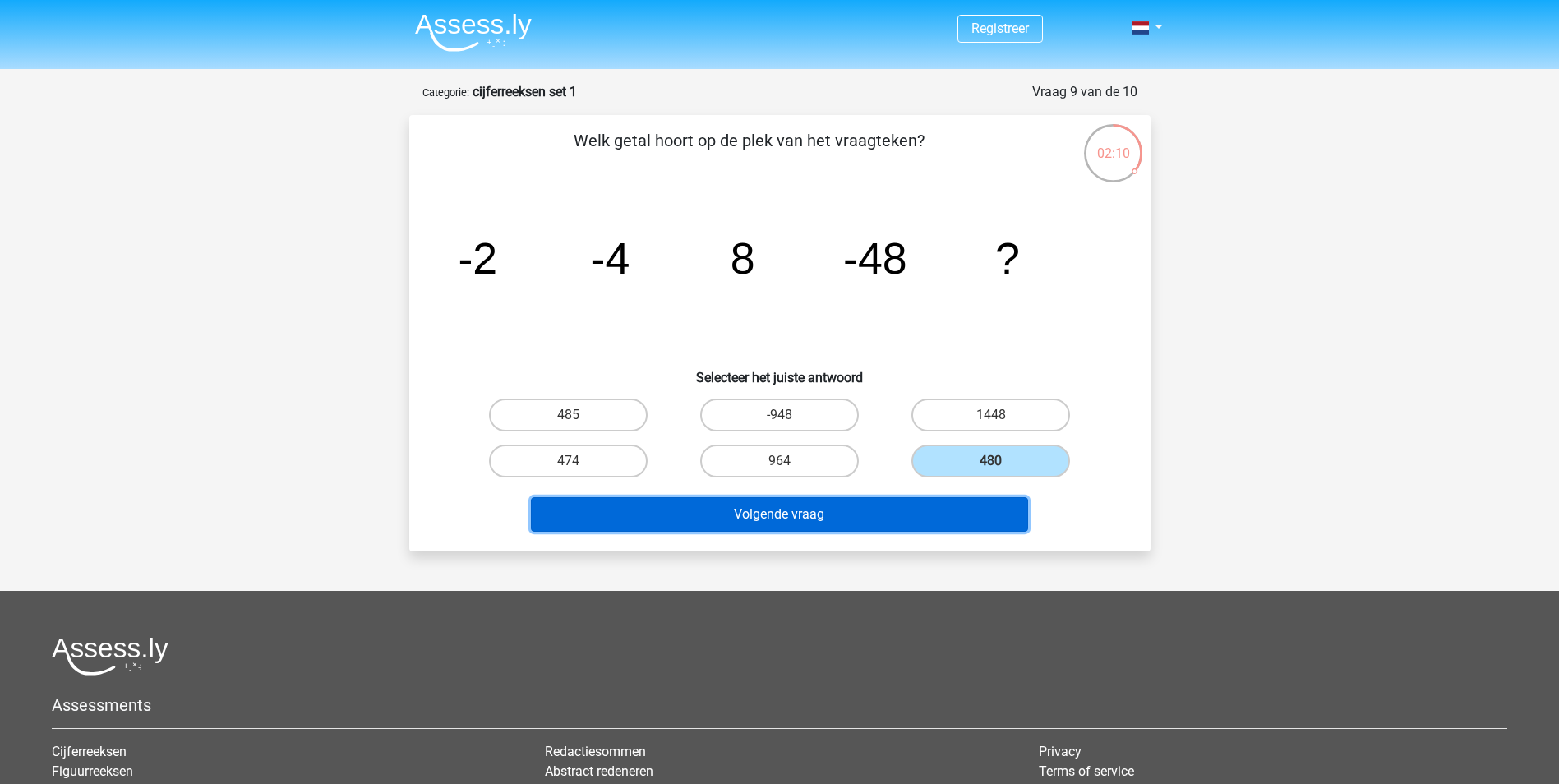
click at [868, 521] on button "Volgende vraag" at bounding box center [780, 514] width 497 height 35
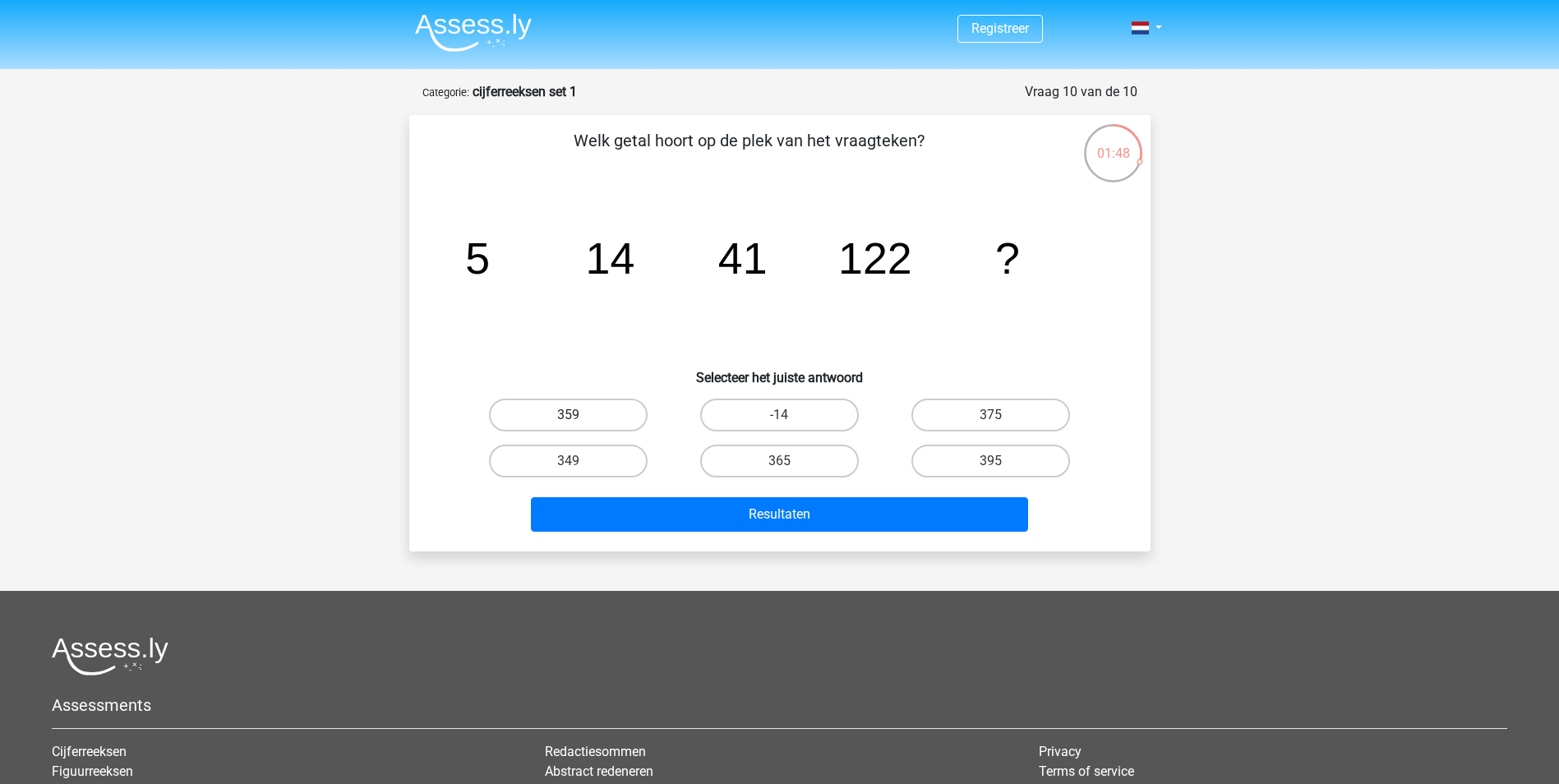
click at [617, 413] on label "359" at bounding box center [568, 415] width 159 height 33
click at [578, 415] on input "359" at bounding box center [573, 419] width 10 height 10
radio input "true"
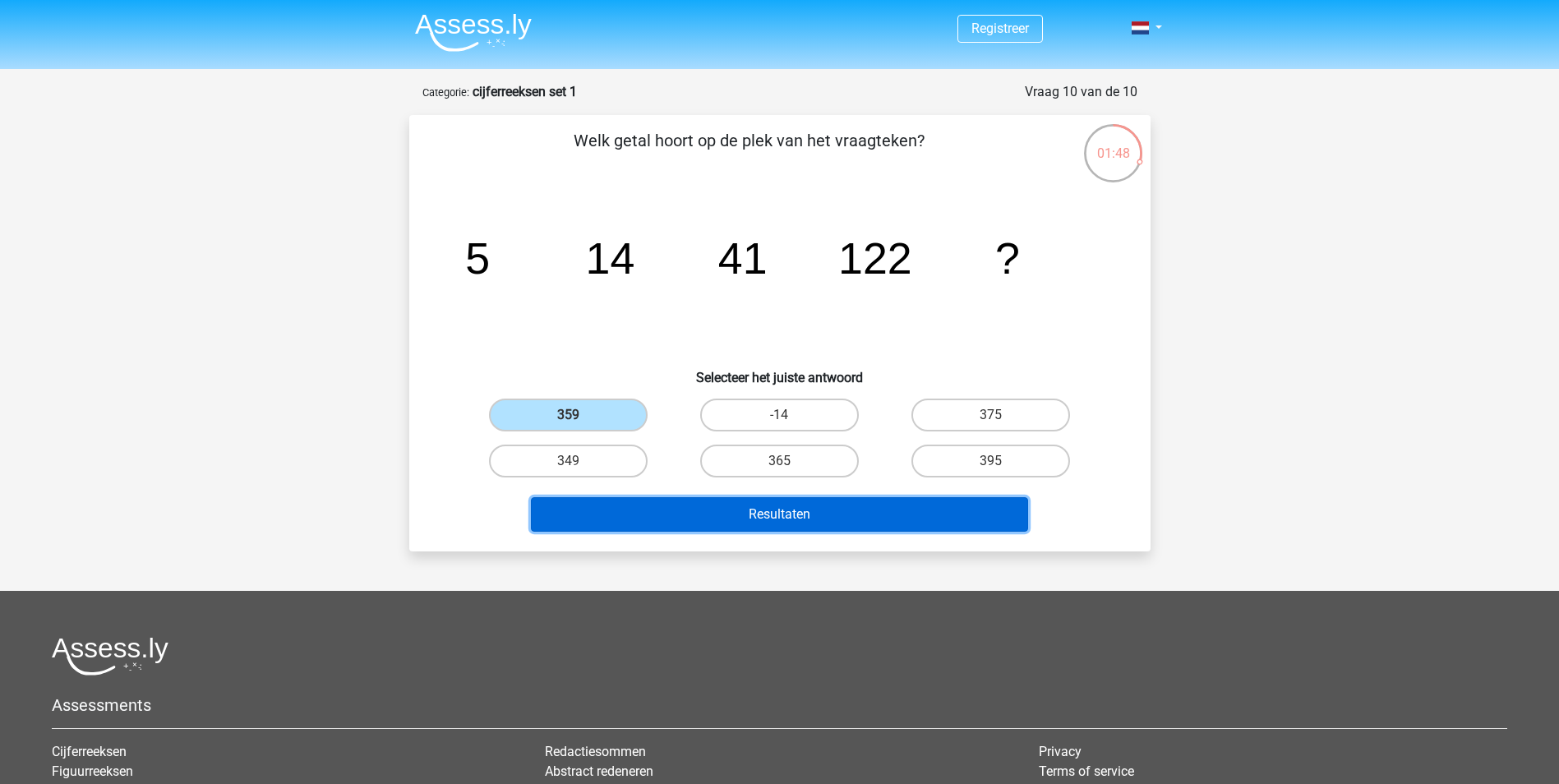
click at [705, 499] on button "Resultaten" at bounding box center [780, 514] width 497 height 35
